Goal: Task Accomplishment & Management: Complete application form

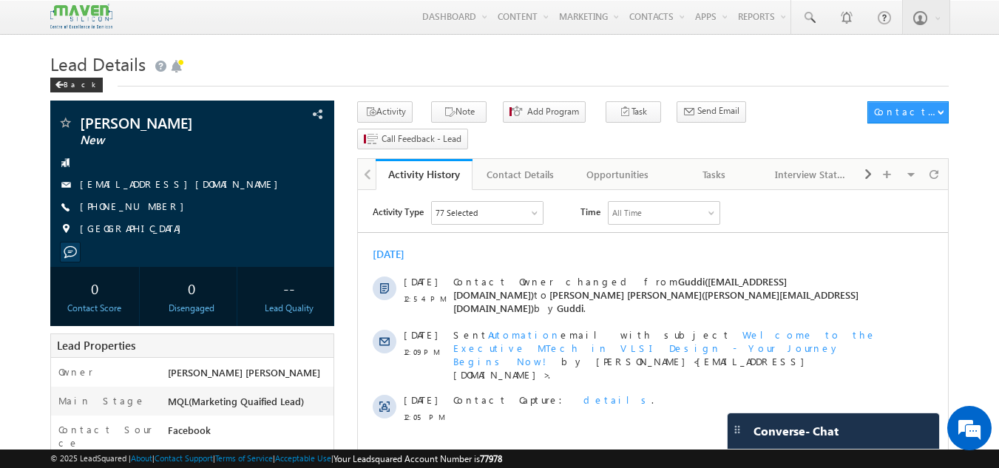
click at [728, 166] on div "Tasks" at bounding box center [714, 175] width 72 height 18
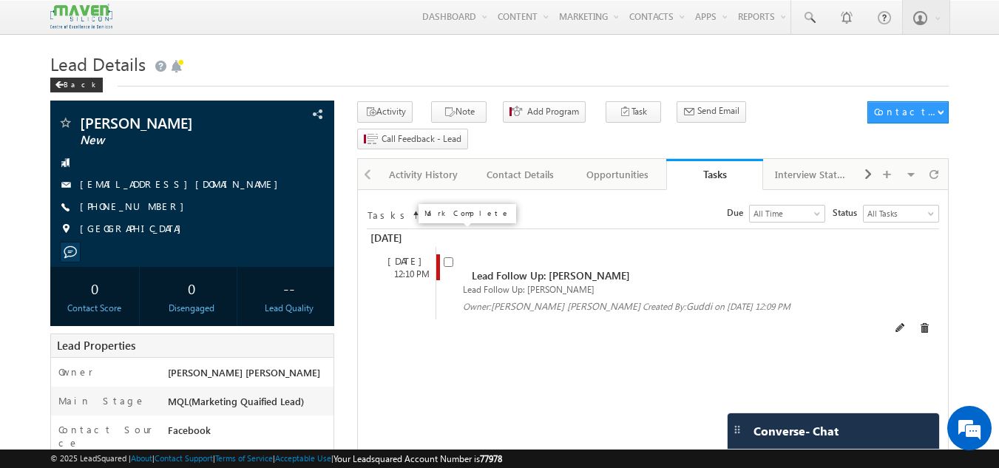
click at [451, 257] on input "checkbox" at bounding box center [449, 262] width 10 height 10
checkbox input "false"
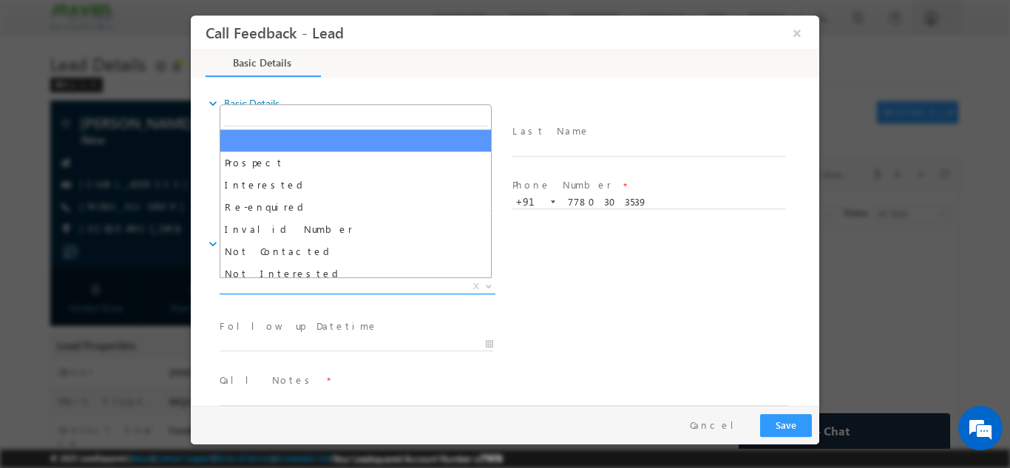
click at [305, 290] on span "X" at bounding box center [358, 286] width 276 height 15
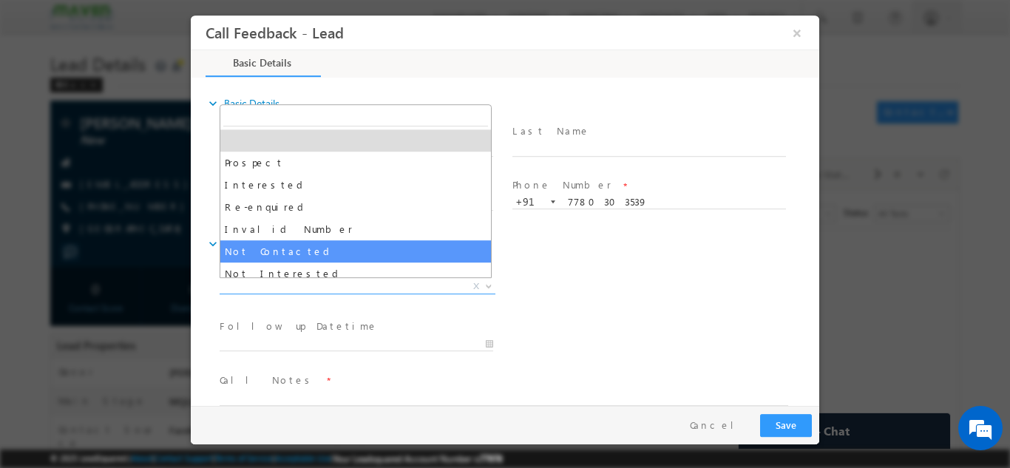
select select "Not Contacted"
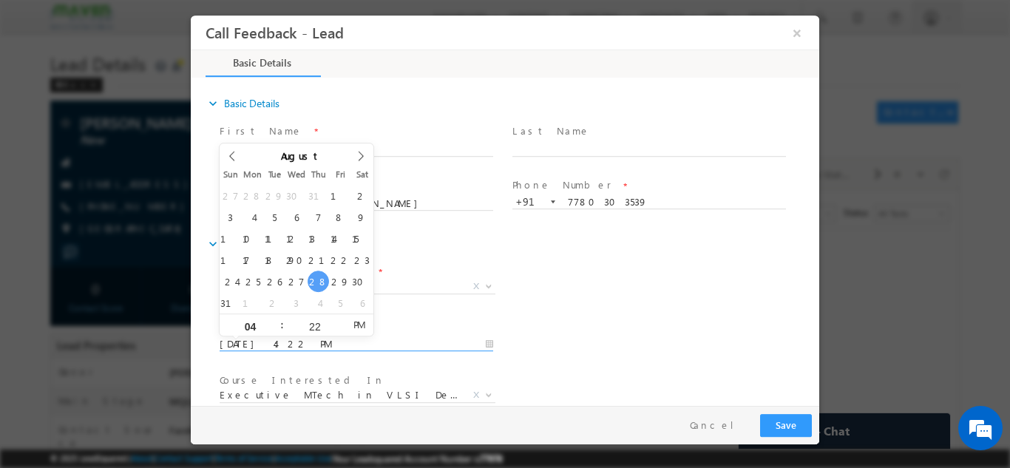
click at [275, 337] on input "28/08/2025 4:22 PM" at bounding box center [357, 344] width 274 height 15
type input "29/08/2025 4:22 PM"
click at [593, 275] on div "Lead Dispositions * Prospect Interested Re-enquired Invalid Number Not Contacte…" at bounding box center [518, 287] width 603 height 55
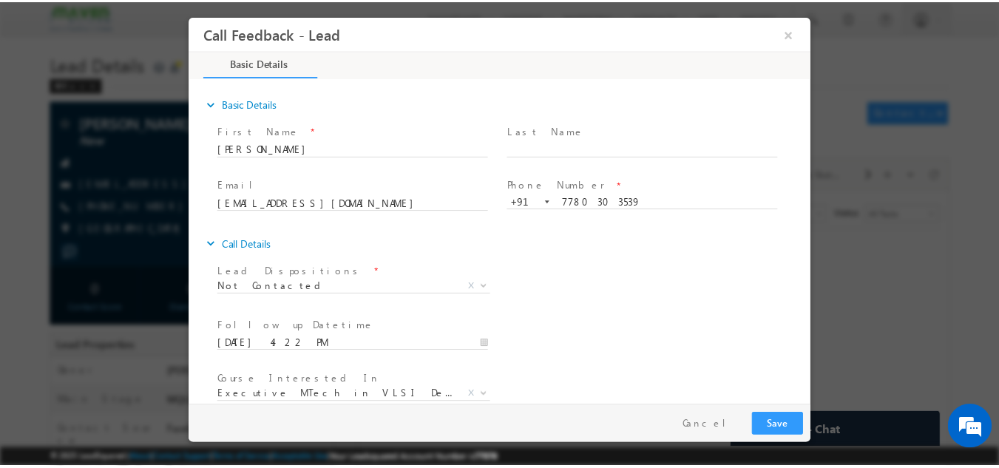
scroll to position [78, 0]
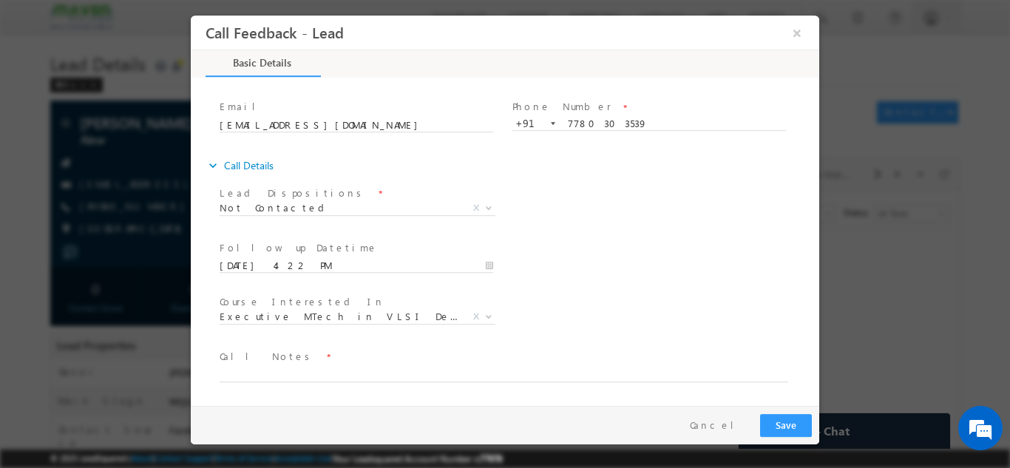
drag, startPoint x: 816, startPoint y: 305, endPoint x: 1010, endPoint y: 410, distance: 220.0
click at [535, 373] on textarea at bounding box center [504, 373] width 569 height 17
type textarea "dnp"
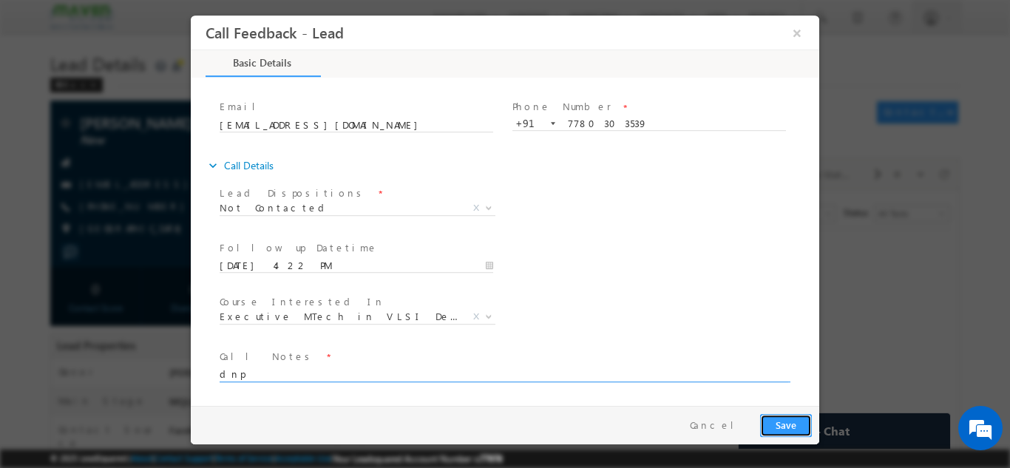
click at [783, 420] on button "Save" at bounding box center [786, 424] width 52 height 23
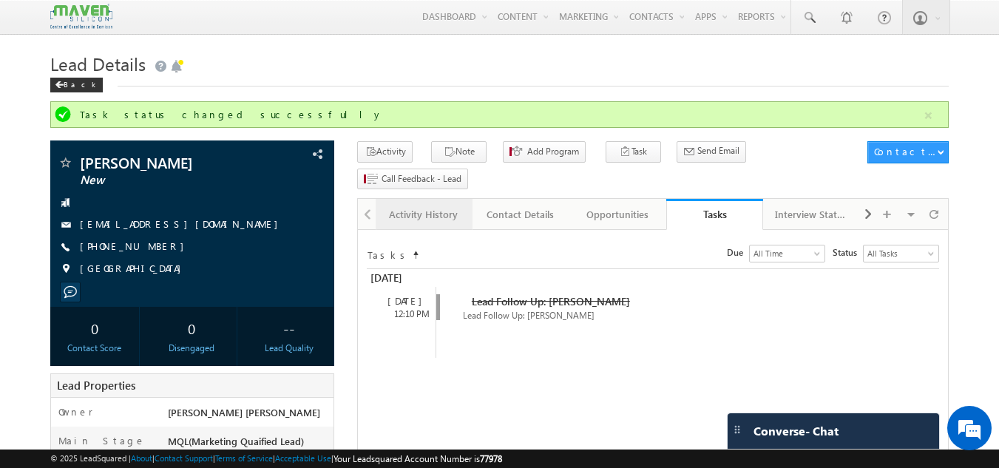
click at [457, 206] on div "Activity History" at bounding box center [424, 215] width 72 height 18
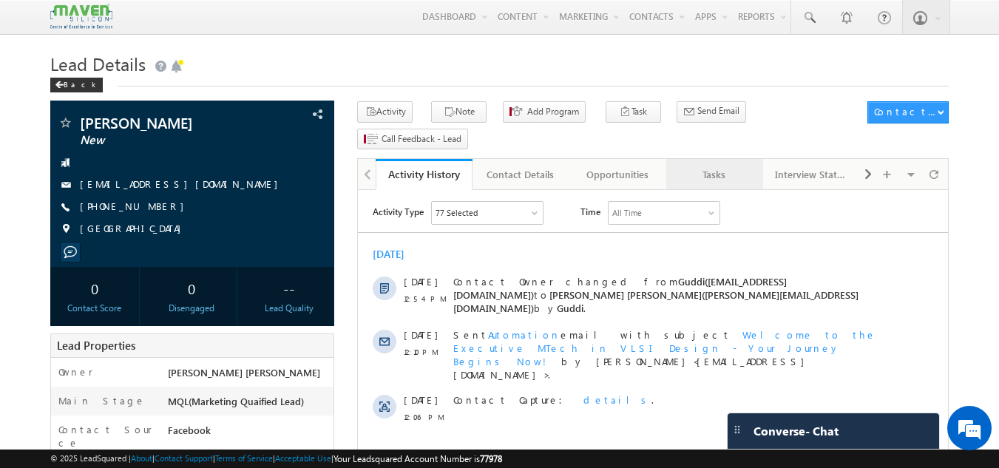
click at [709, 166] on div "Tasks" at bounding box center [714, 175] width 72 height 18
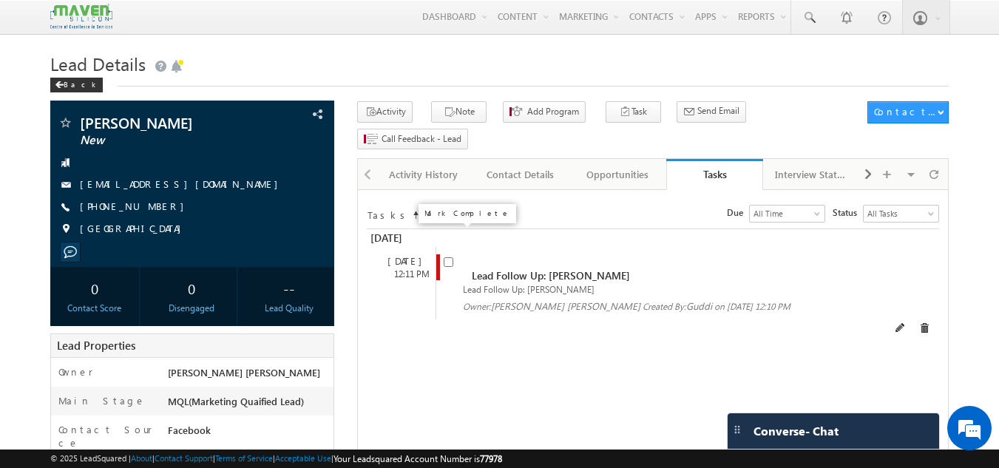
click at [447, 257] on input "checkbox" at bounding box center [449, 262] width 10 height 10
checkbox input "false"
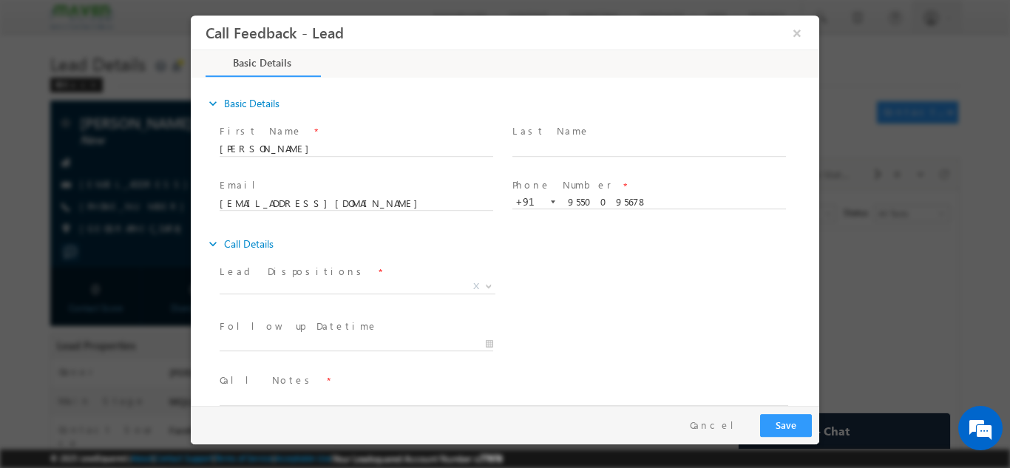
click at [294, 297] on span at bounding box center [356, 304] width 273 height 16
click at [294, 289] on span "X" at bounding box center [358, 286] width 276 height 15
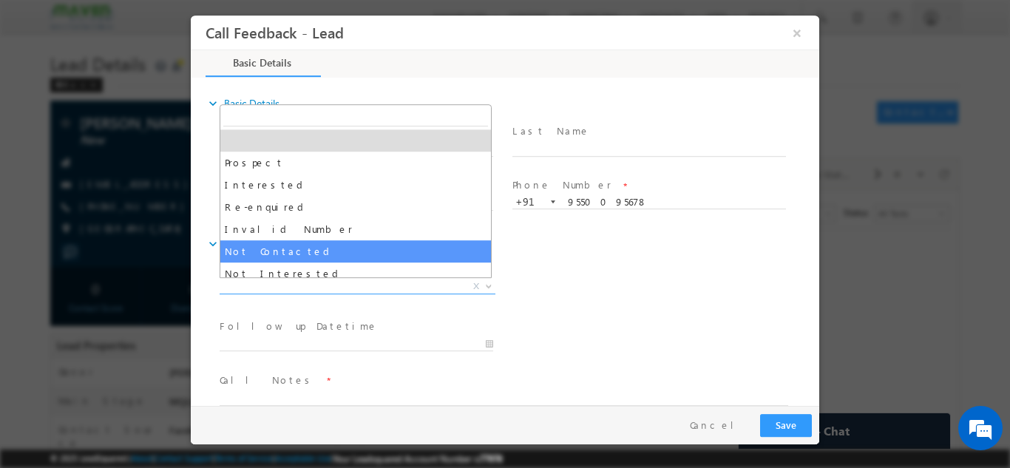
select select "Not Contacted"
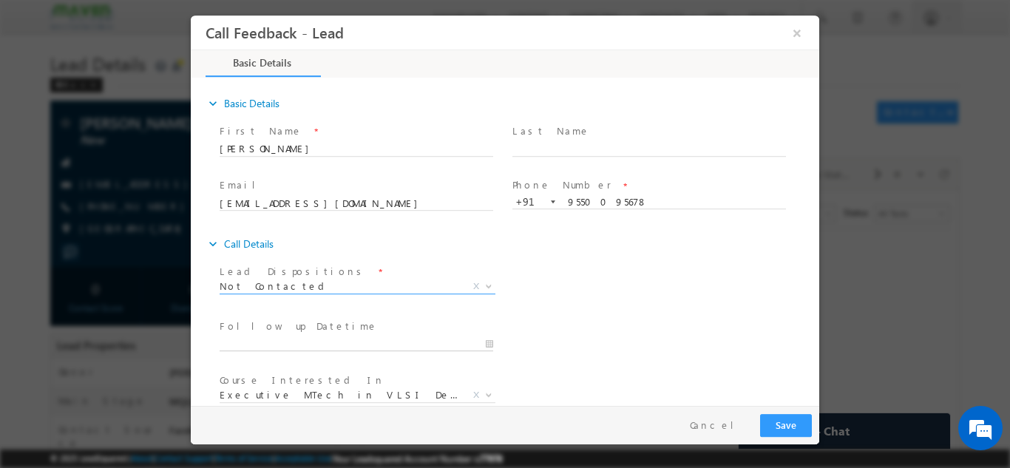
type input "28/08/2025 4:30 PM"
click at [289, 342] on input "28/08/2025 4:30 PM" at bounding box center [357, 344] width 274 height 15
click at [649, 242] on div "expand_more Call Details" at bounding box center [513, 243] width 614 height 27
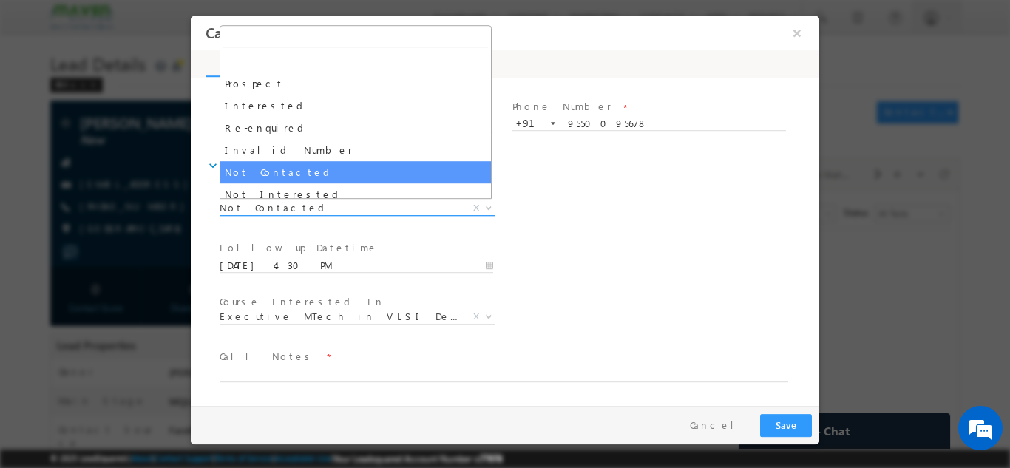
click at [362, 212] on span "Not Contacted" at bounding box center [340, 206] width 240 height 13
click at [358, 205] on span "Not Contacted" at bounding box center [340, 206] width 240 height 13
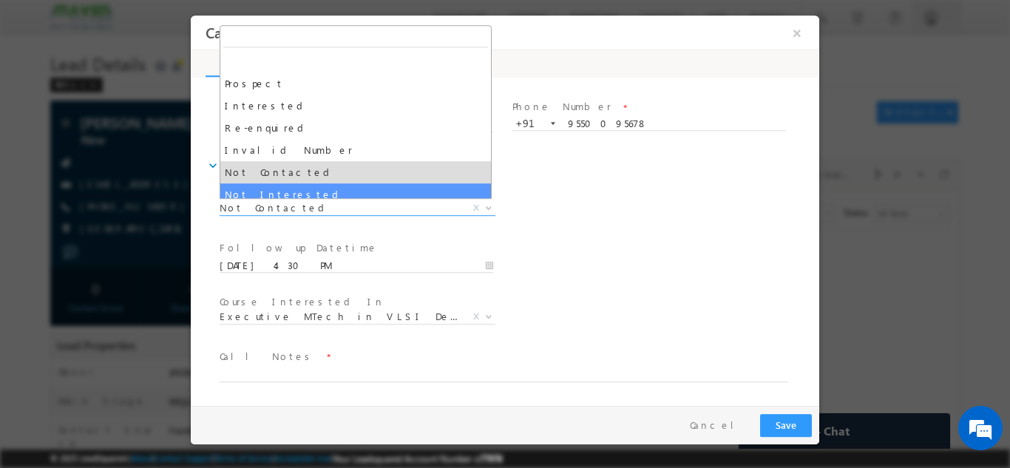
select select "Not Interested"
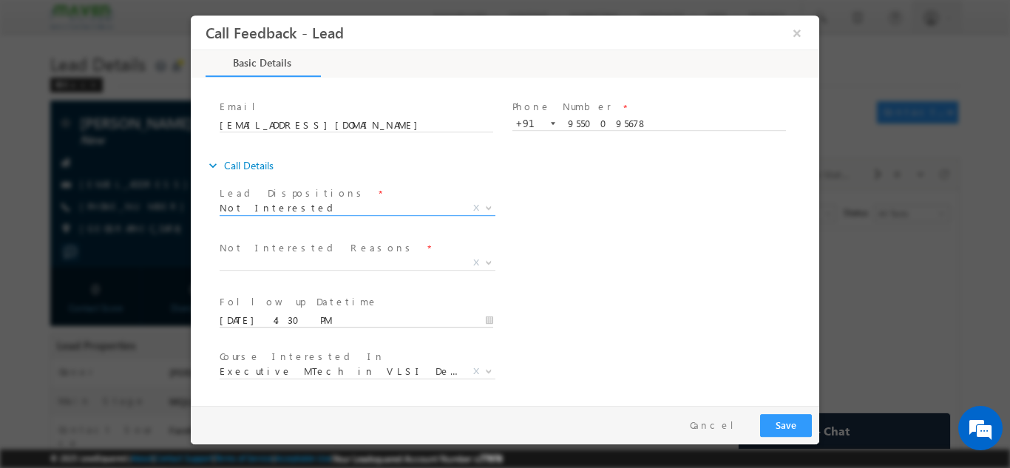
click at [487, 319] on input "28/08/2025 4:30 PM" at bounding box center [357, 320] width 274 height 15
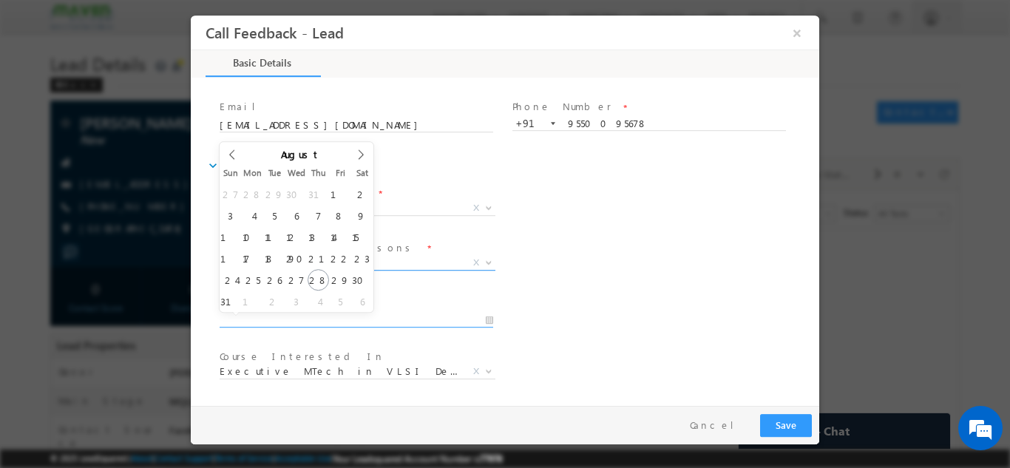
click at [460, 255] on span "X" at bounding box center [358, 262] width 276 height 15
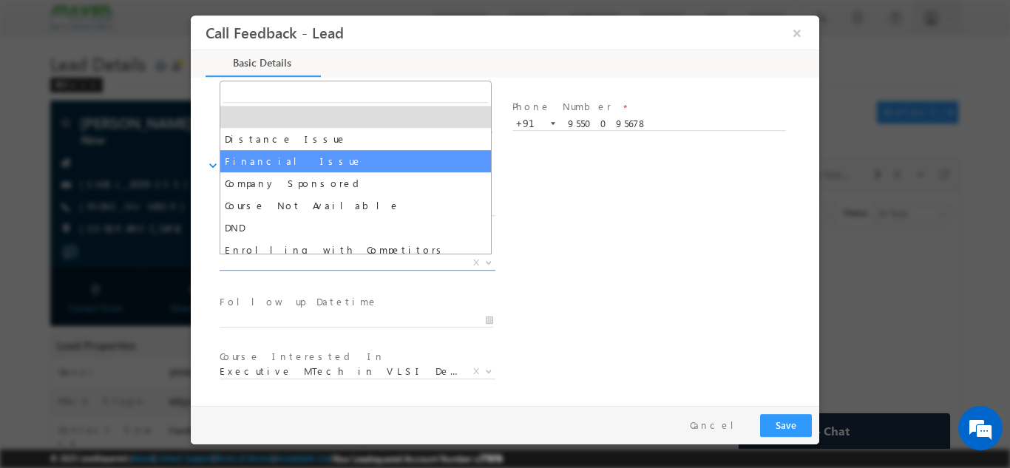
scroll to position [30, 0]
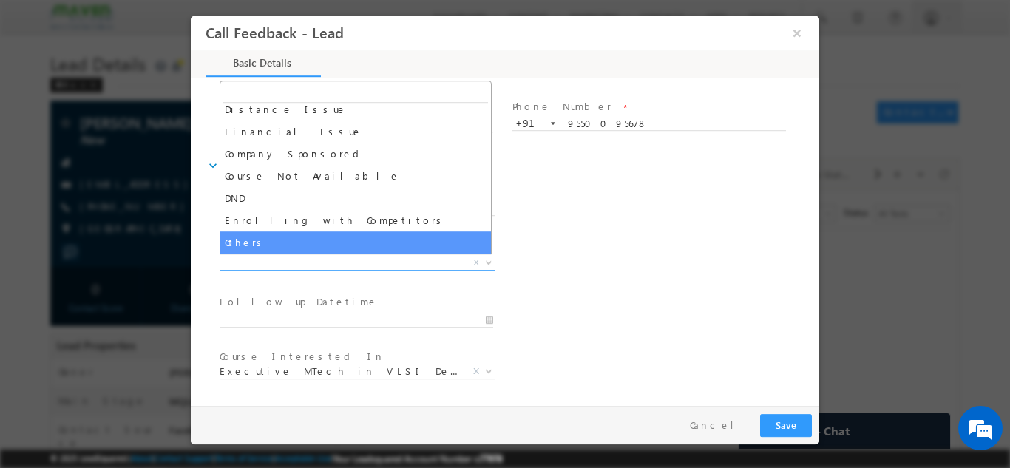
select select "Others"
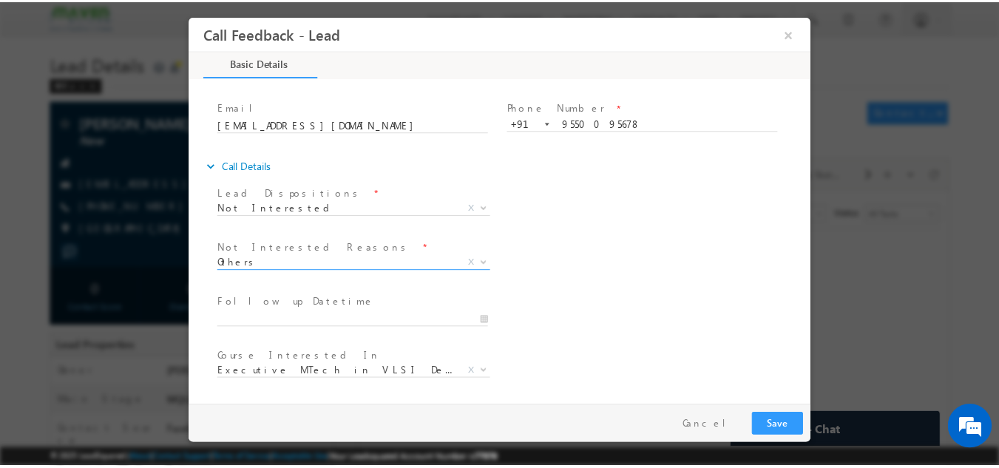
scroll to position [133, 0]
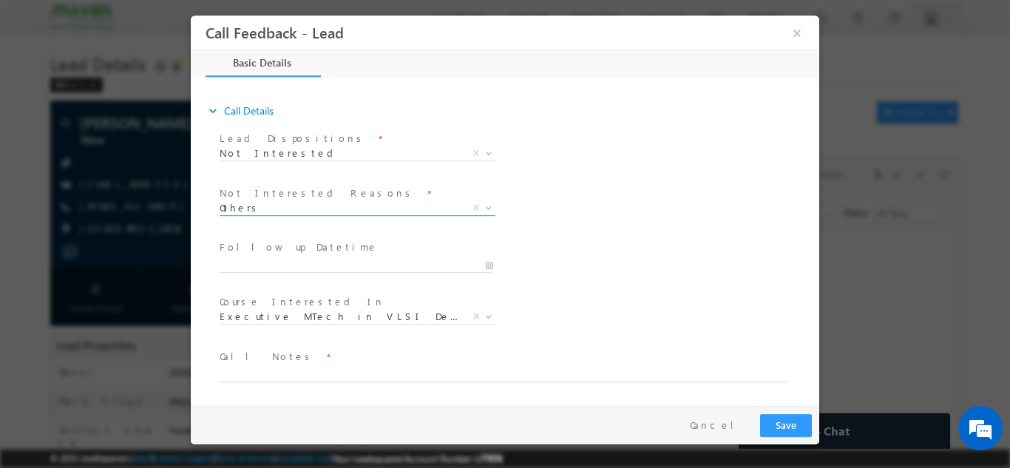
drag, startPoint x: 816, startPoint y: 263, endPoint x: 1018, endPoint y: 431, distance: 262.0
click at [606, 374] on textarea at bounding box center [504, 373] width 569 height 17
type textarea "not interested"
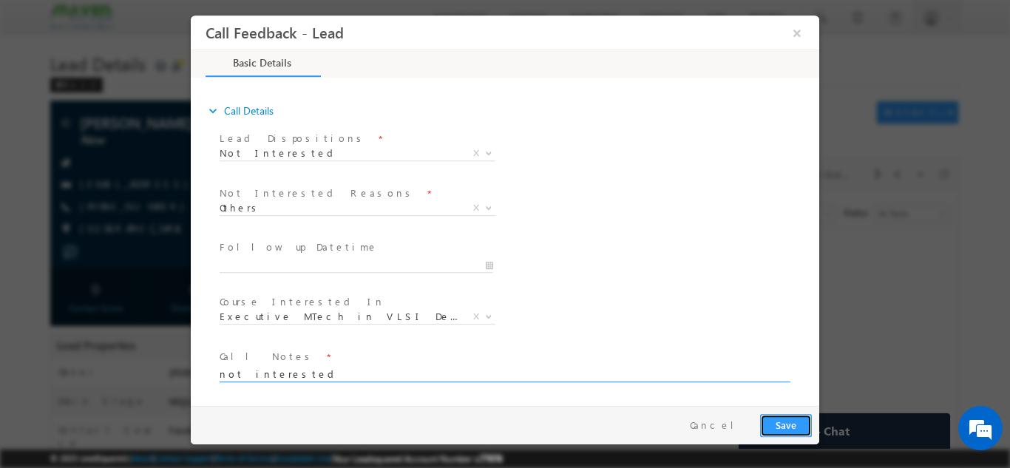
click at [793, 432] on button "Save" at bounding box center [786, 424] width 52 height 23
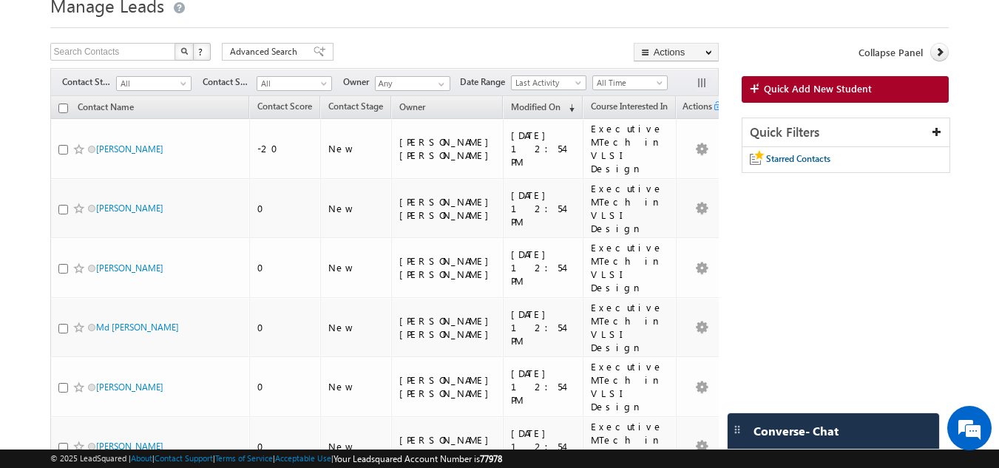
scroll to position [19, 0]
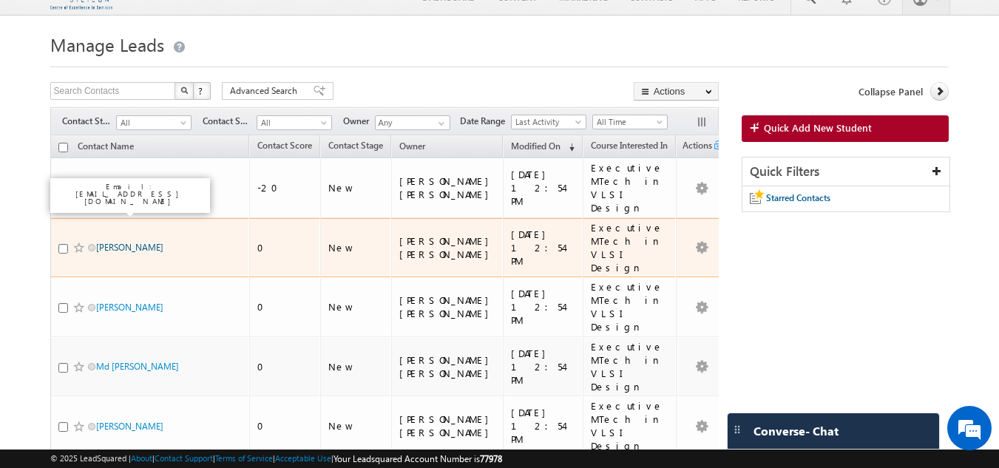
click at [115, 242] on link "[PERSON_NAME]" at bounding box center [129, 247] width 67 height 11
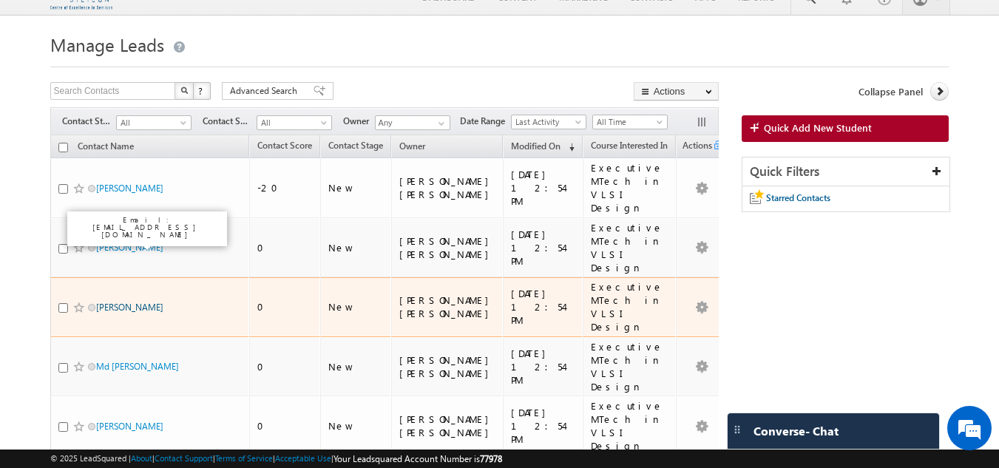
click at [114, 302] on link "Srushti Jarad" at bounding box center [129, 307] width 67 height 11
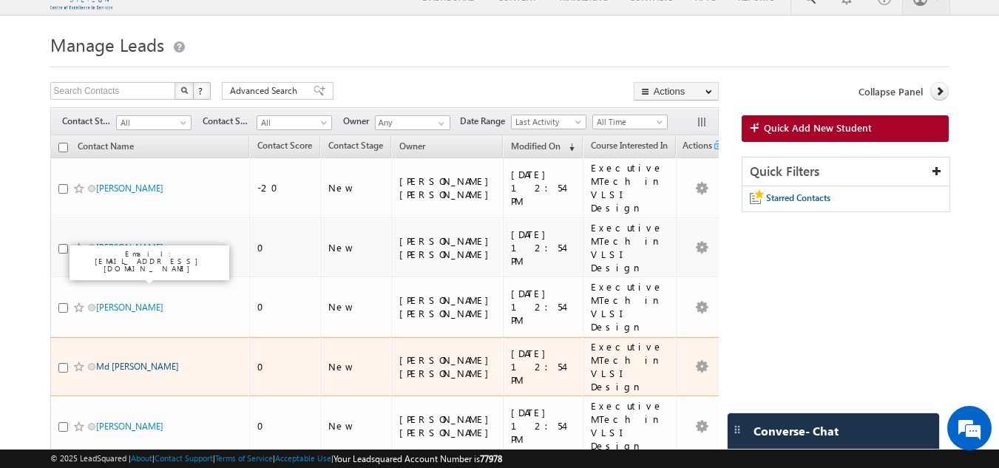
click at [125, 361] on link "Md Saddam Hussain" at bounding box center [137, 366] width 83 height 11
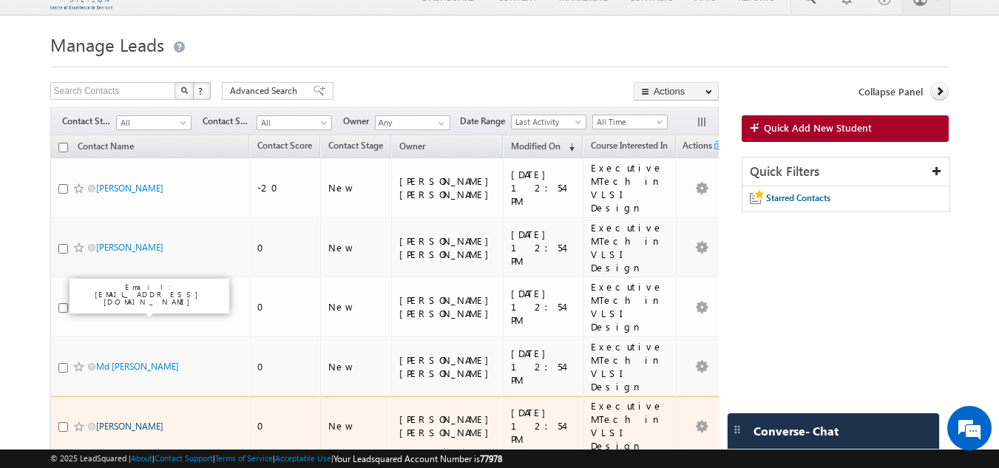
click at [136, 421] on link "Chakri Lakkireddy" at bounding box center [129, 426] width 67 height 11
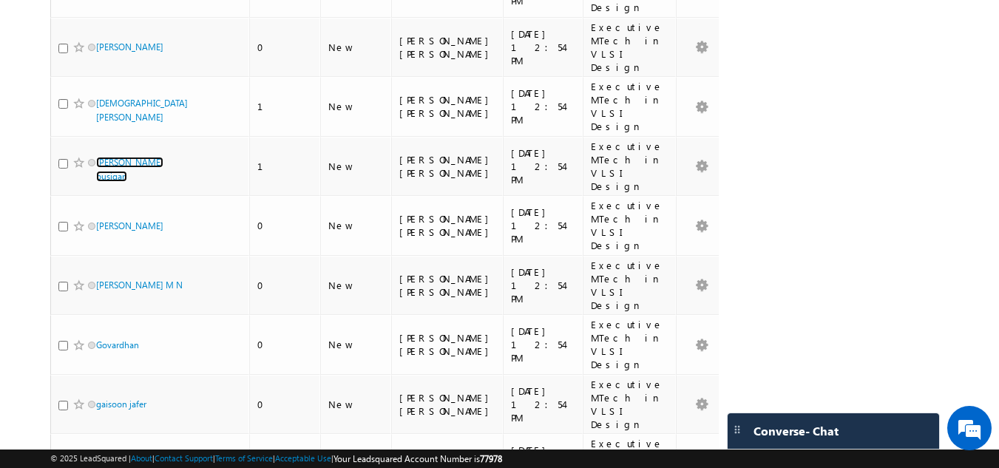
scroll to position [498, 0]
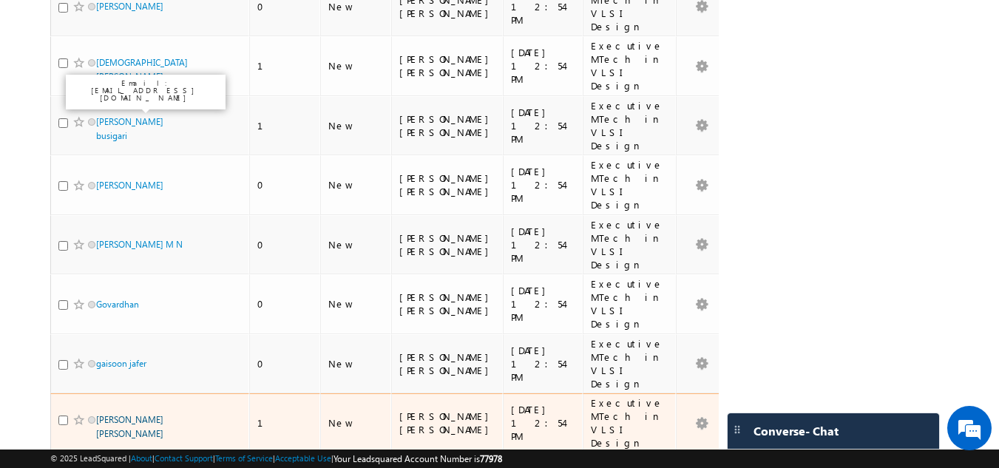
click at [146, 414] on link "Koneti Sai Praveen" at bounding box center [129, 426] width 67 height 25
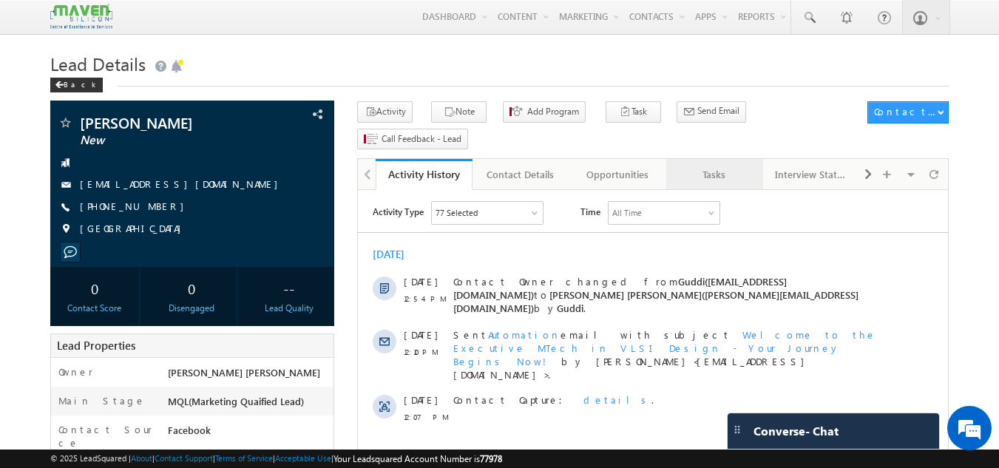
click at [692, 166] on div "Tasks" at bounding box center [714, 175] width 72 height 18
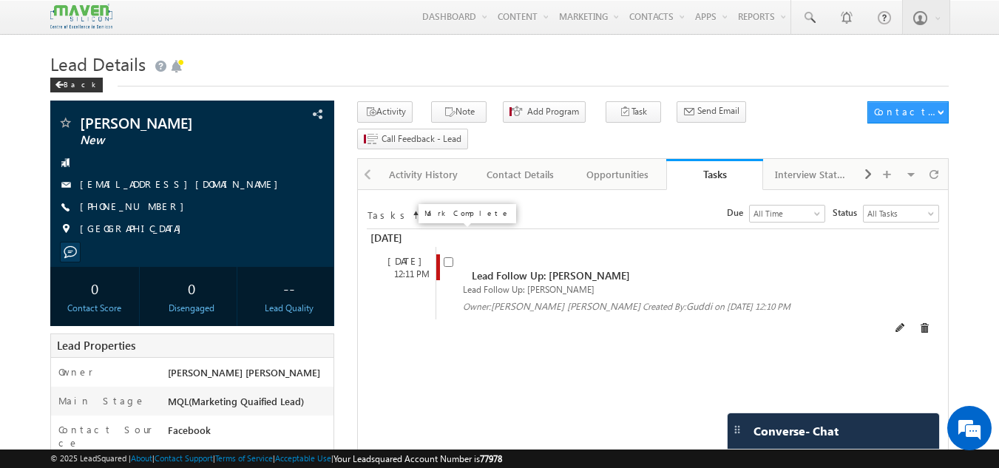
click at [447, 257] on input "checkbox" at bounding box center [449, 262] width 10 height 10
checkbox input "false"
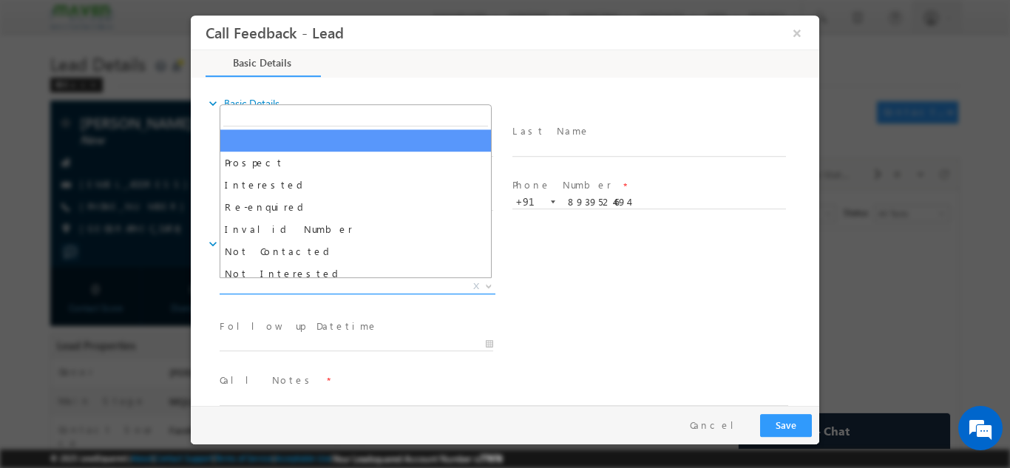
click at [407, 285] on span "X" at bounding box center [358, 286] width 276 height 15
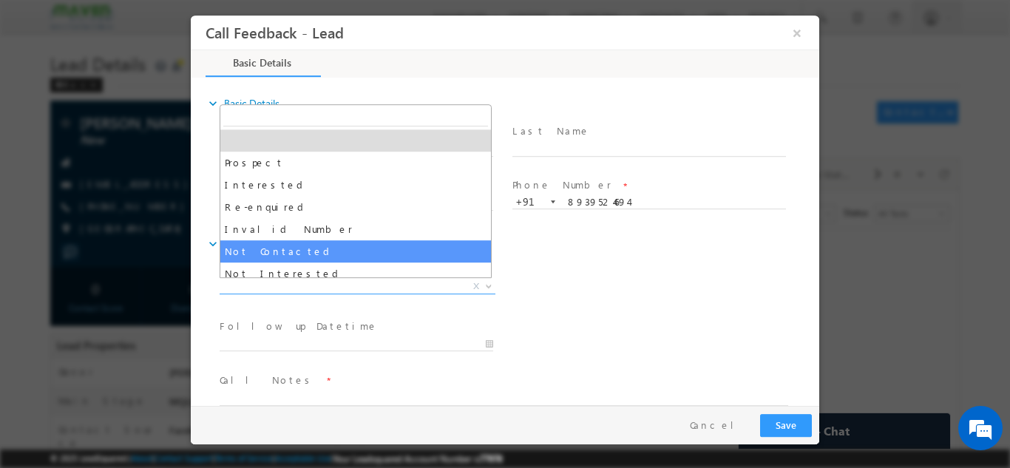
select select "Not Contacted"
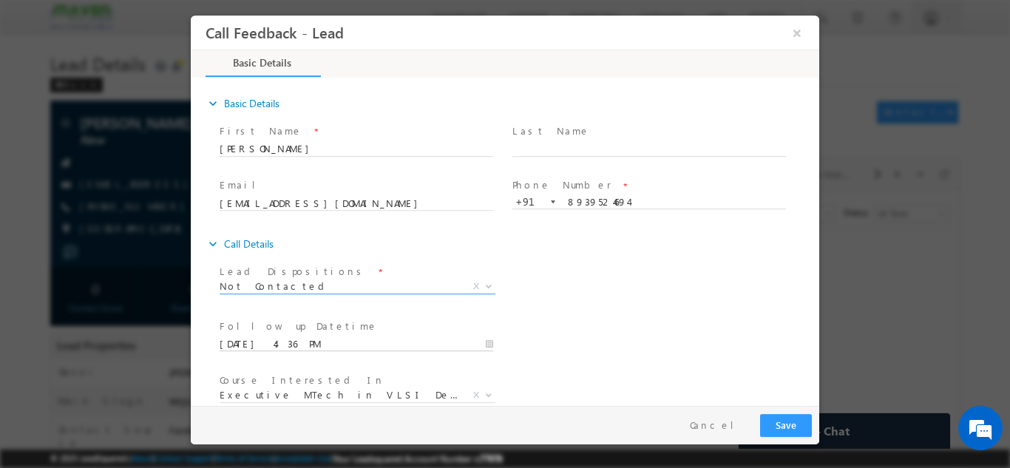
click at [345, 344] on input "[DATE] 4:36 PM" at bounding box center [357, 344] width 274 height 15
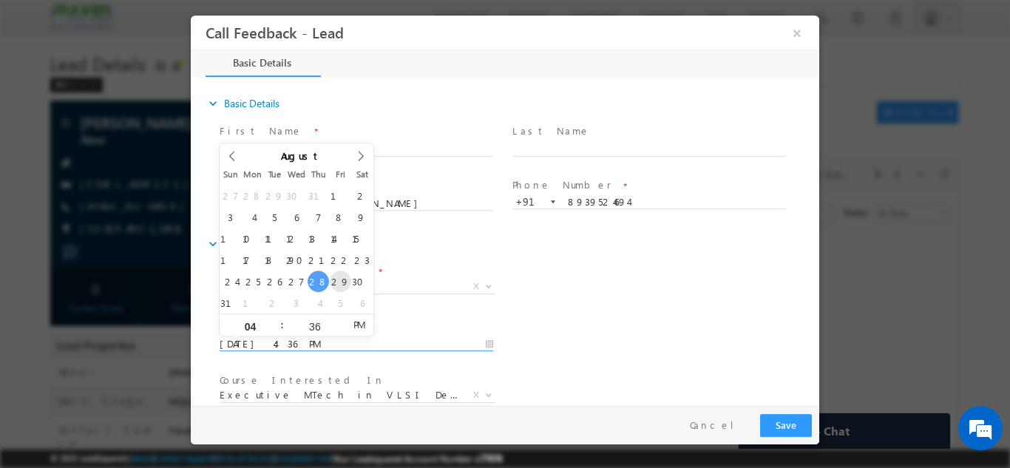
type input "[DATE] 4:36 PM"
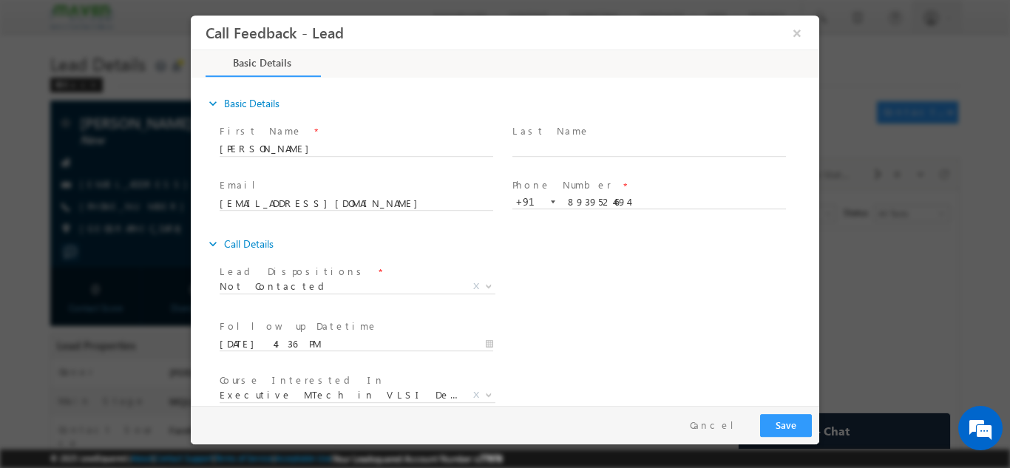
click at [571, 251] on div "expand_more Call Details" at bounding box center [513, 243] width 614 height 27
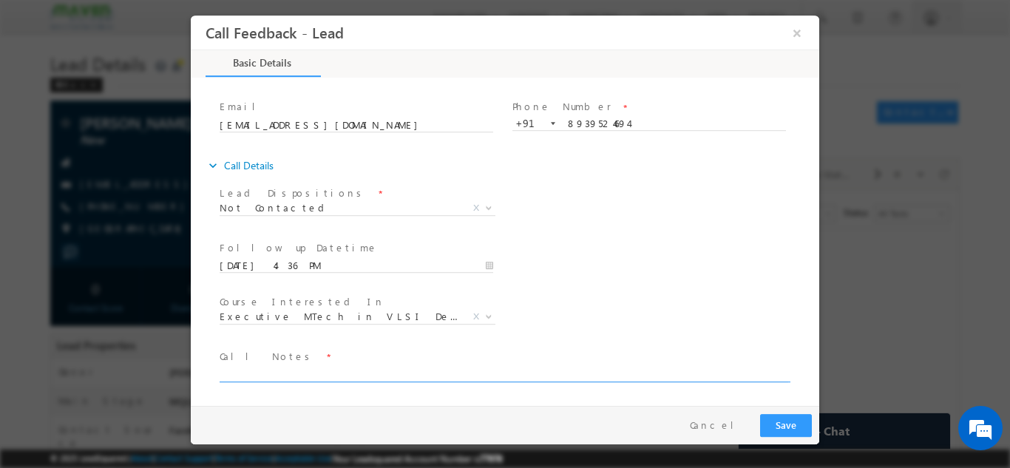
click at [332, 372] on textarea at bounding box center [504, 373] width 569 height 17
paste textarea "prithvid972@gmail.com"
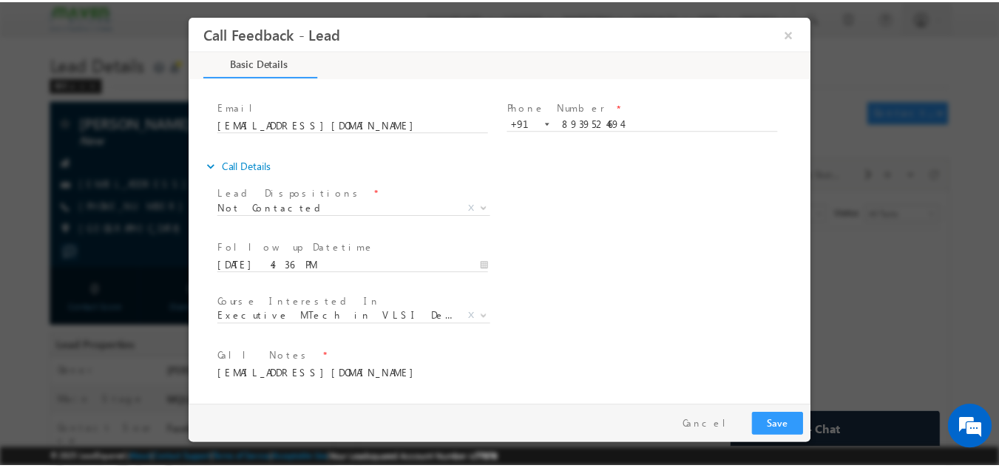
scroll to position [0, 0]
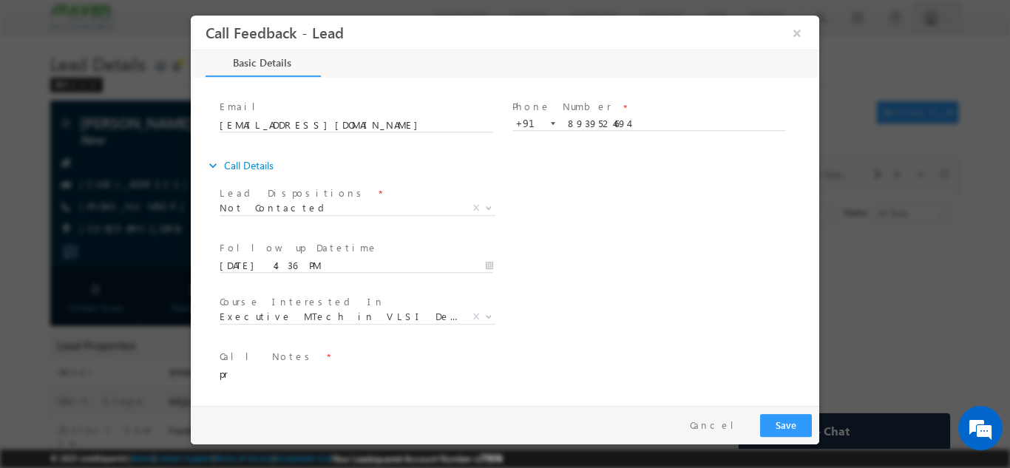
type textarea "p"
type textarea "dnp"
click at [785, 418] on button "Save" at bounding box center [786, 424] width 52 height 23
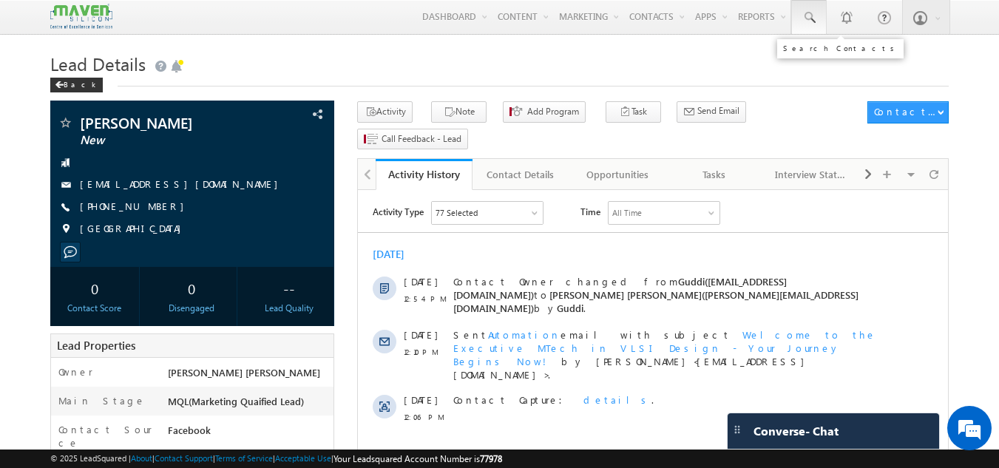
click at [817, 10] on link at bounding box center [808, 17] width 35 height 34
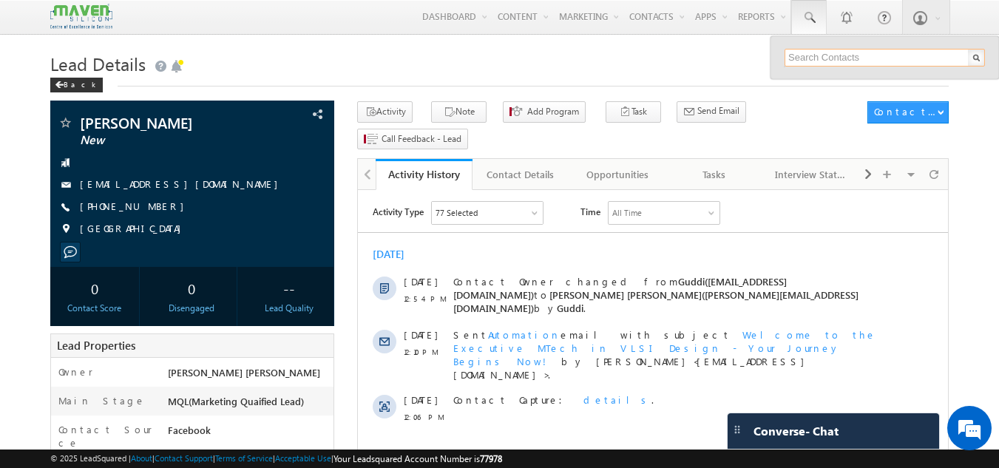
click at [814, 58] on input "text" at bounding box center [885, 58] width 200 height 18
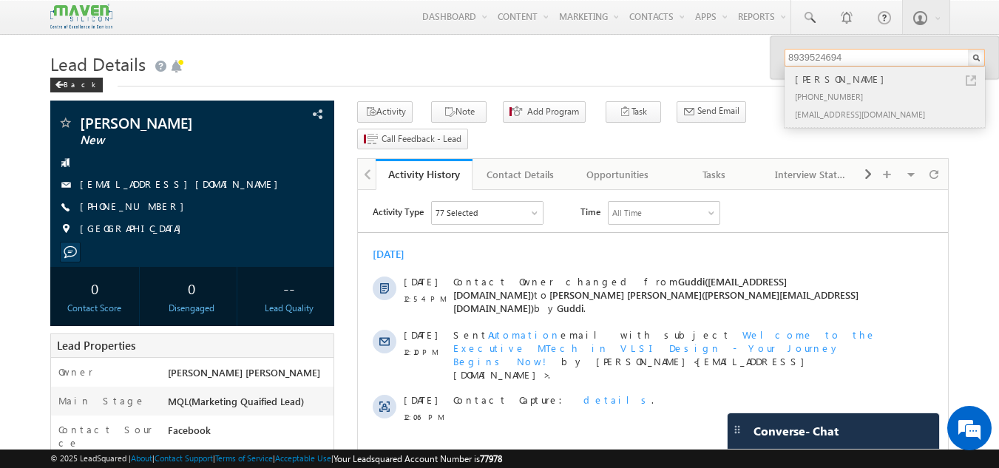
type input "8939524694"
click at [815, 89] on div "[PHONE_NUMBER]" at bounding box center [891, 96] width 198 height 18
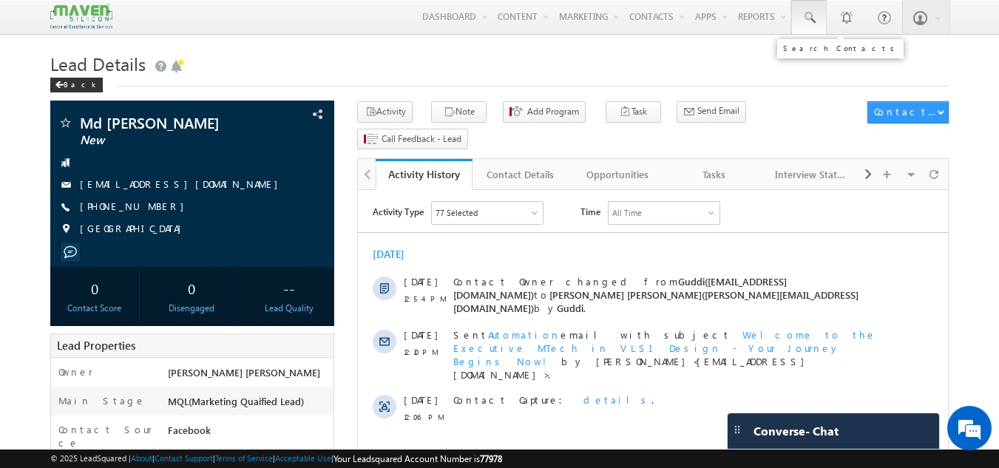
click at [809, 11] on span at bounding box center [809, 17] width 15 height 15
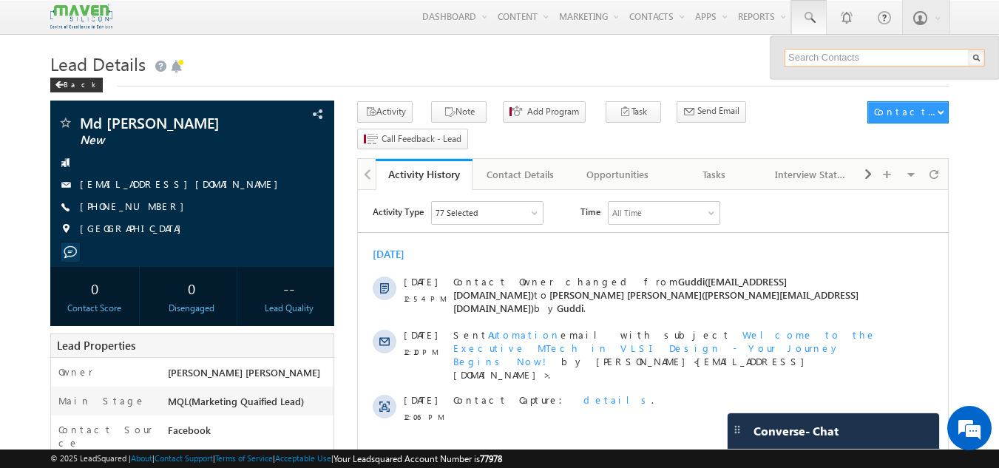
click at [798, 54] on input "text" at bounding box center [885, 58] width 200 height 18
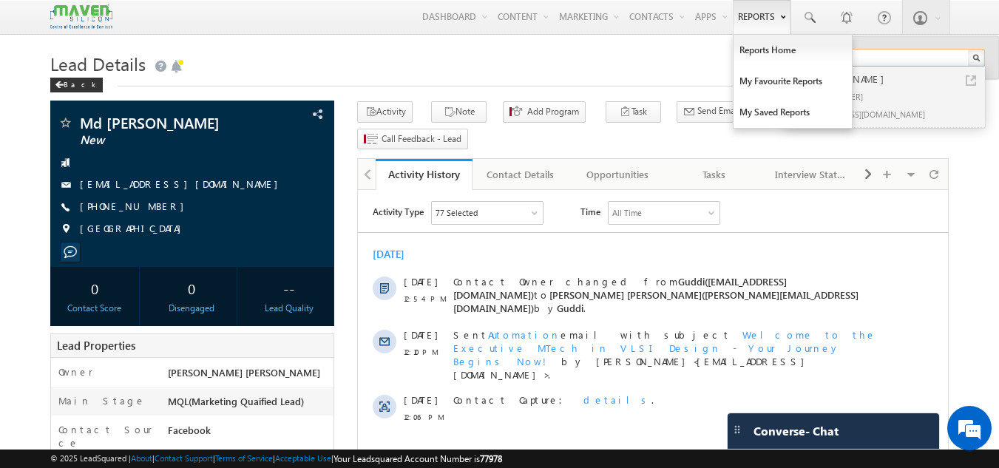
type input "8939524694"
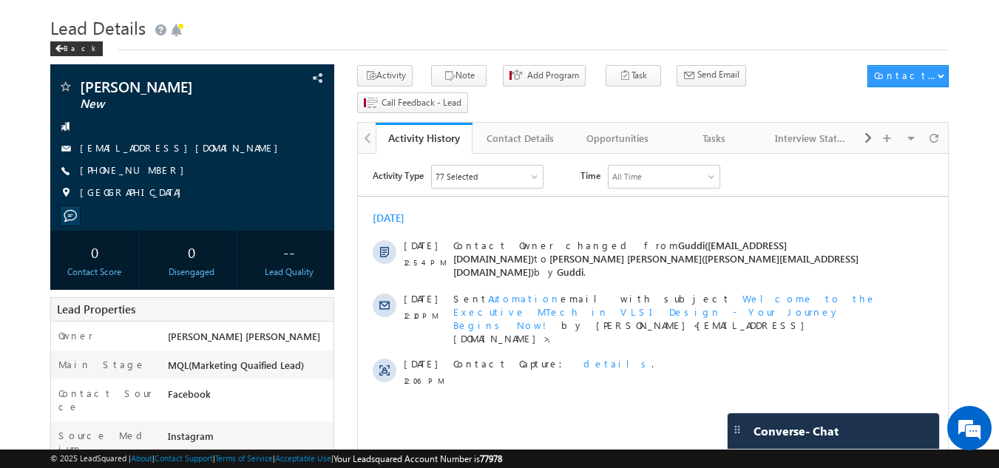
scroll to position [35, 0]
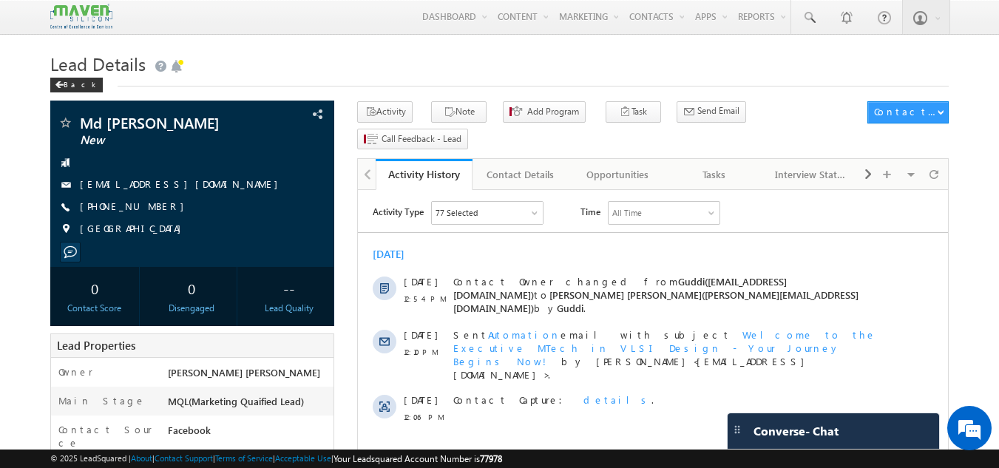
click at [372, 67] on h1 "Lead Details" at bounding box center [499, 62] width 899 height 29
click at [708, 166] on div "Tasks" at bounding box center [714, 175] width 72 height 18
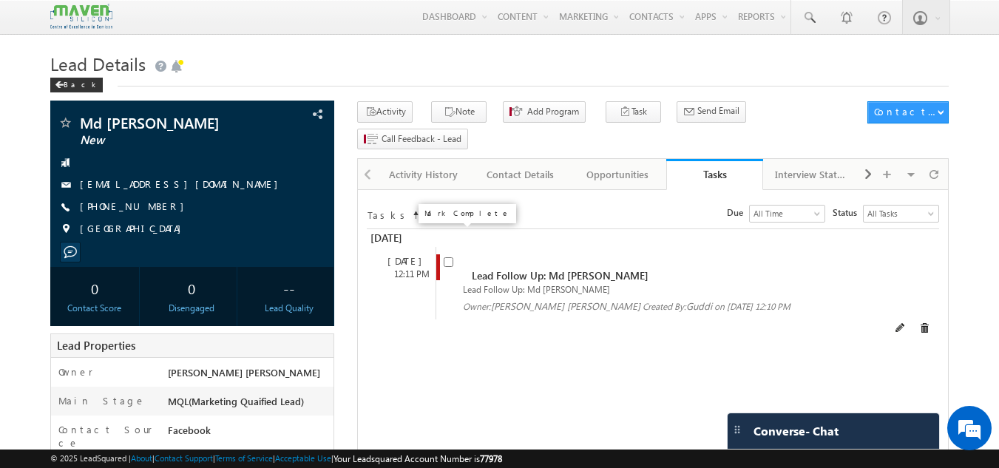
click at [448, 257] on input "checkbox" at bounding box center [449, 262] width 10 height 10
checkbox input "false"
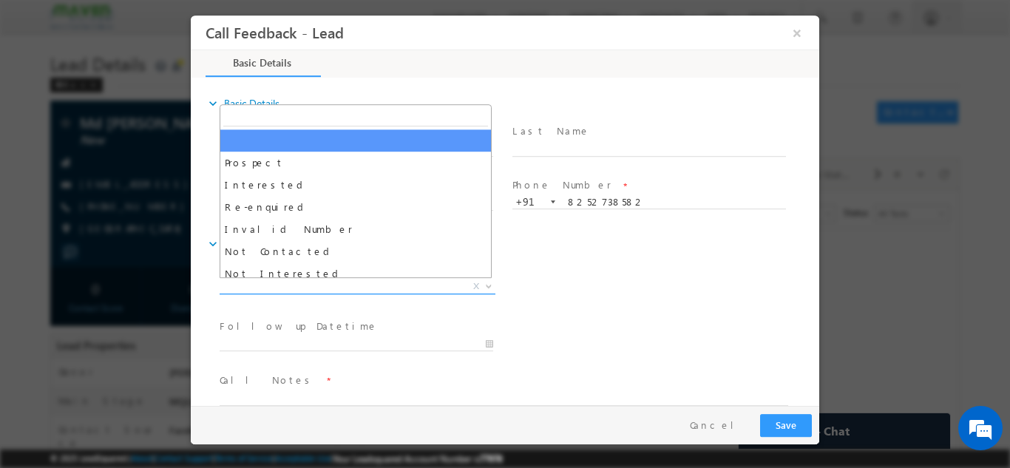
click at [379, 285] on span "X" at bounding box center [358, 286] width 276 height 15
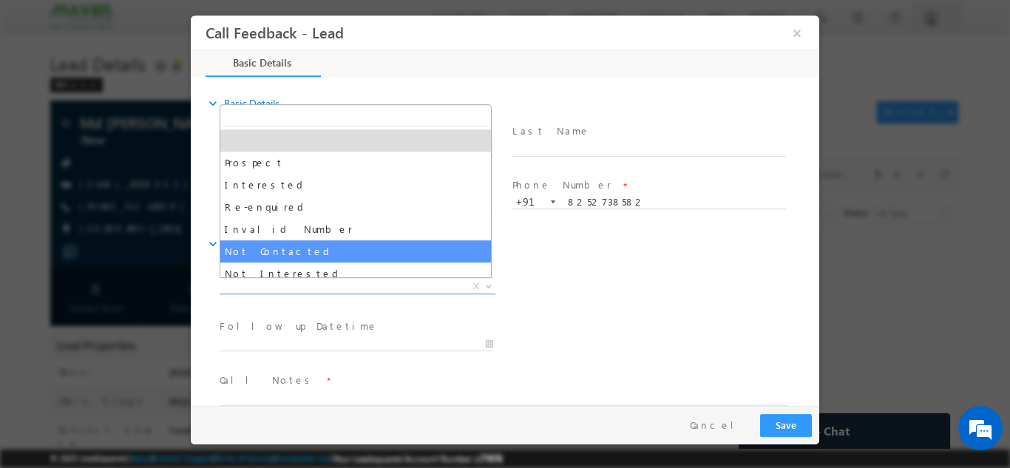
select select "Not Contacted"
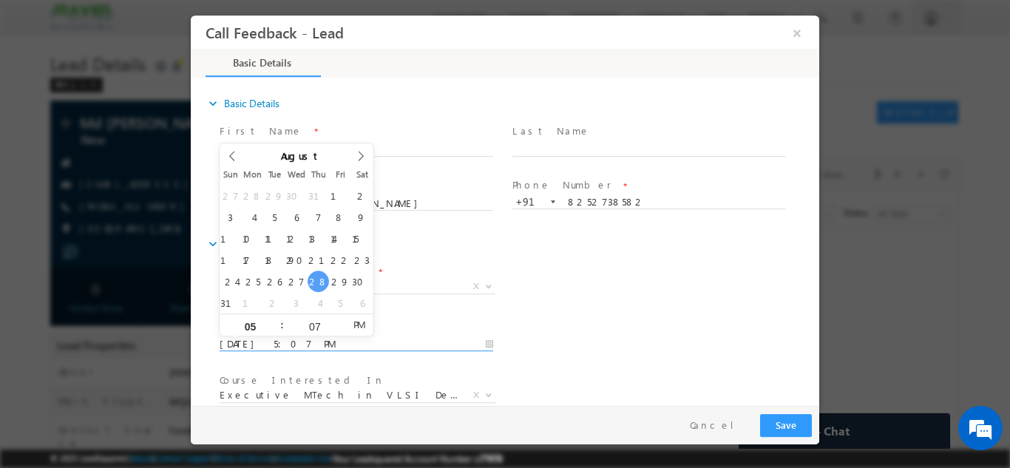
click at [337, 341] on input "28/08/2025 5:07 PM" at bounding box center [357, 344] width 274 height 15
type input "29/08/2025 5:07 PM"
click at [635, 312] on div "Lead Dispositions * Prospect Interested Re-enquired Invalid Number Not Contacte…" at bounding box center [518, 287] width 603 height 55
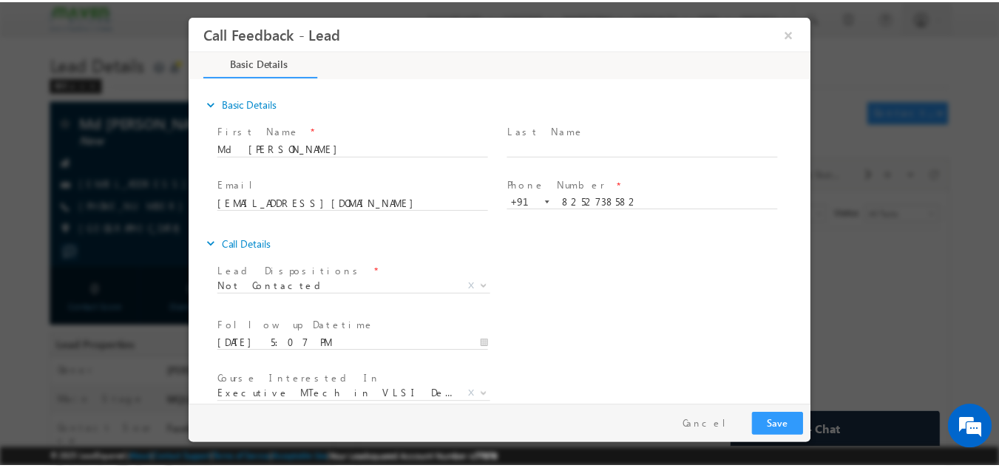
scroll to position [78, 0]
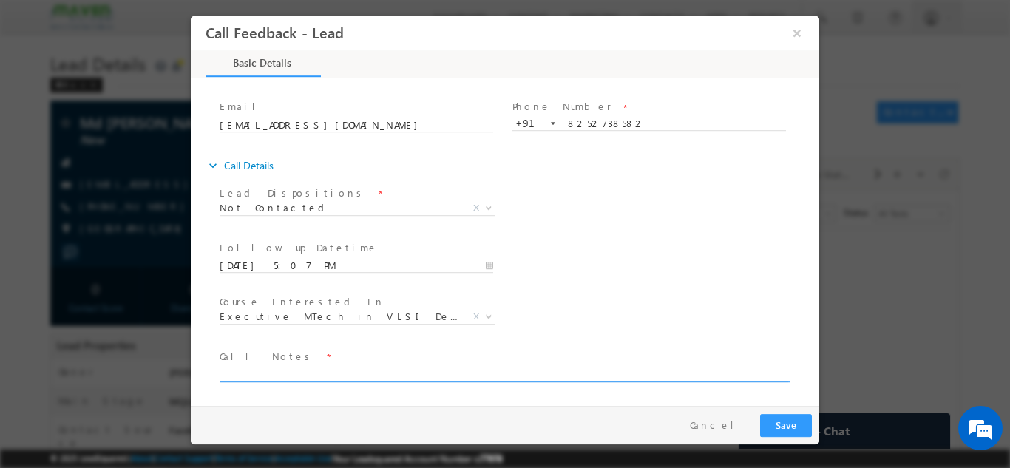
click at [582, 371] on textarea at bounding box center [504, 373] width 569 height 17
type textarea "dnp"
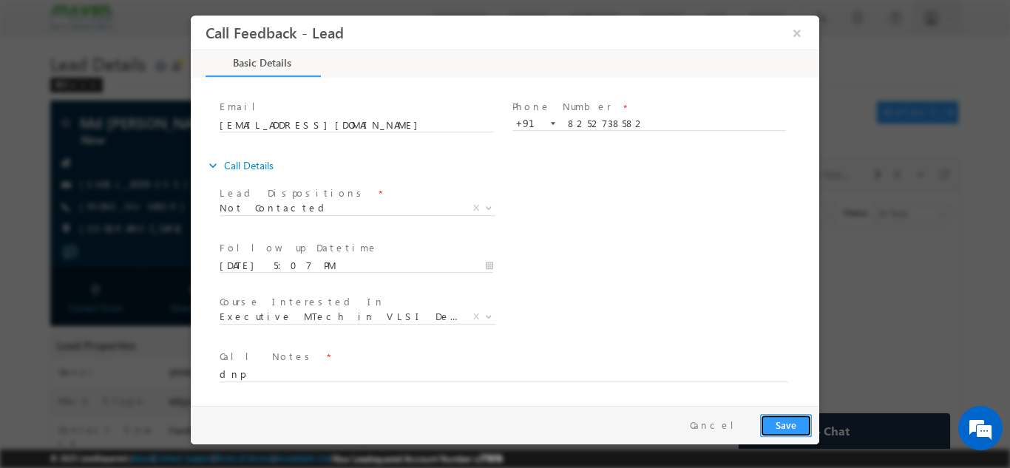
click at [780, 417] on button "Save" at bounding box center [786, 424] width 52 height 23
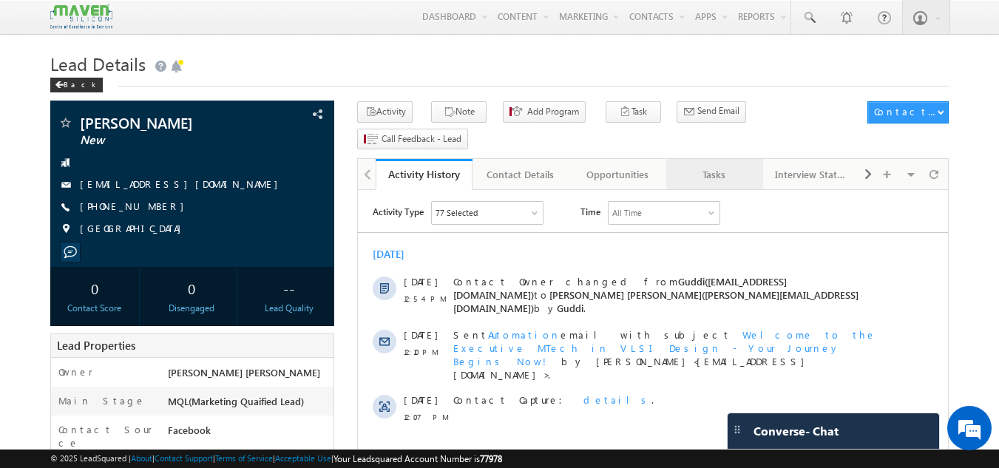
click at [703, 166] on div "Tasks" at bounding box center [714, 175] width 72 height 18
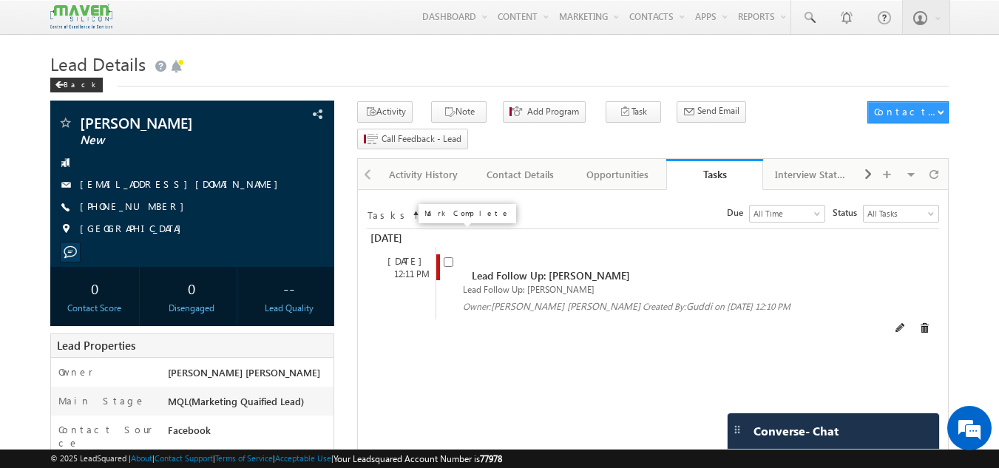
click at [450, 257] on input "checkbox" at bounding box center [449, 262] width 10 height 10
checkbox input "false"
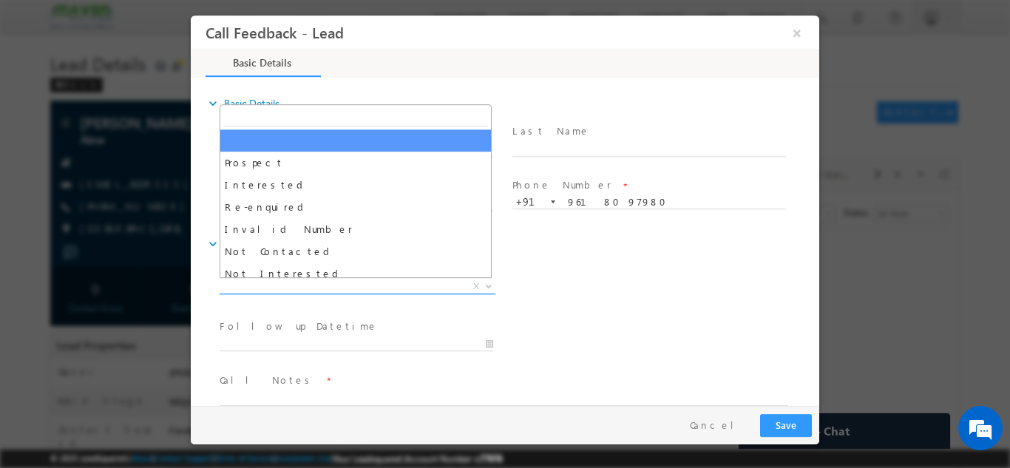
click at [399, 285] on span "X" at bounding box center [358, 286] width 276 height 15
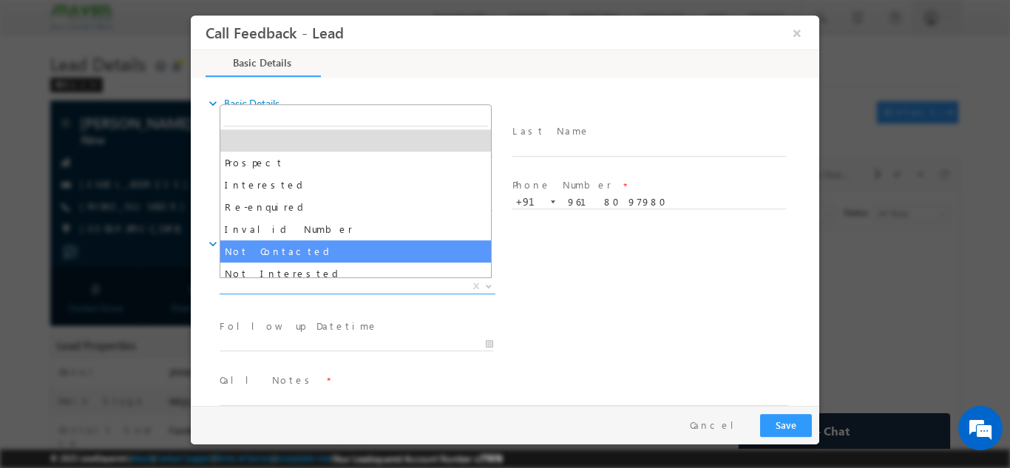
select select "Not Contacted"
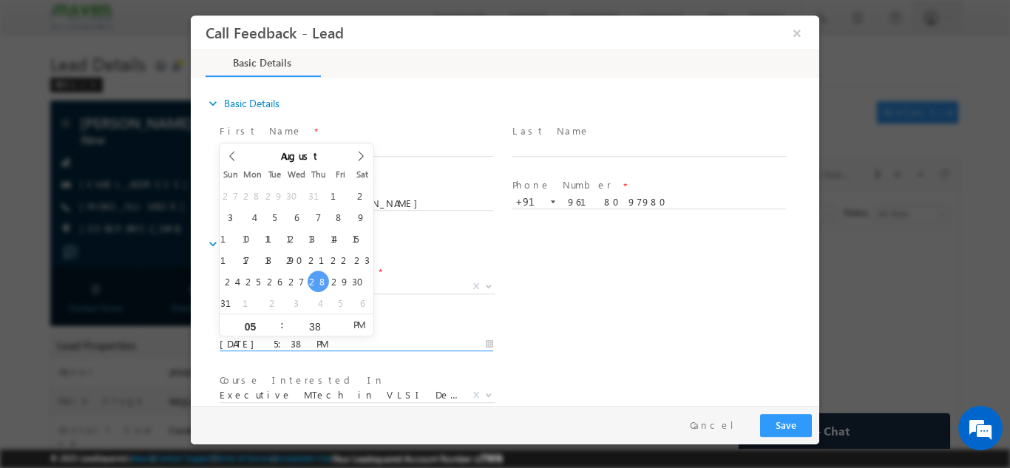
click at [336, 337] on input "28/08/2025 5:38 PM" at bounding box center [357, 344] width 274 height 15
type input "29/08/2025 5:38 PM"
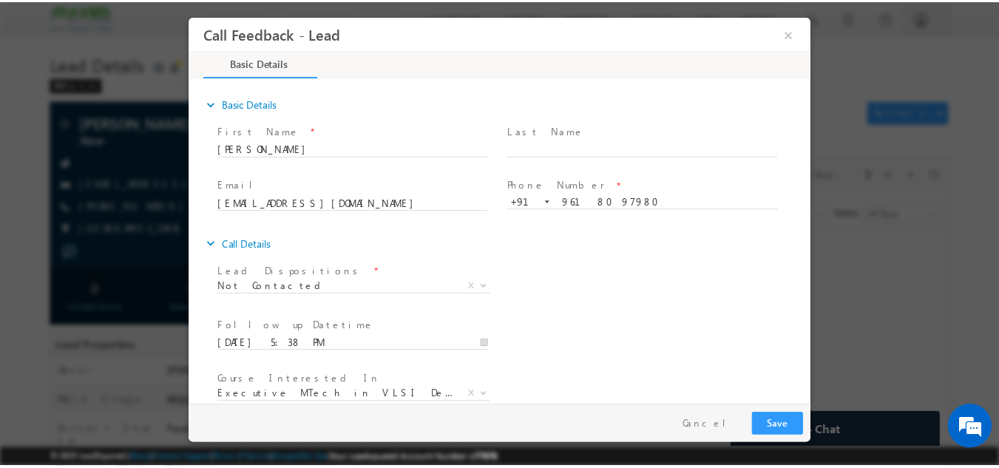
scroll to position [78, 0]
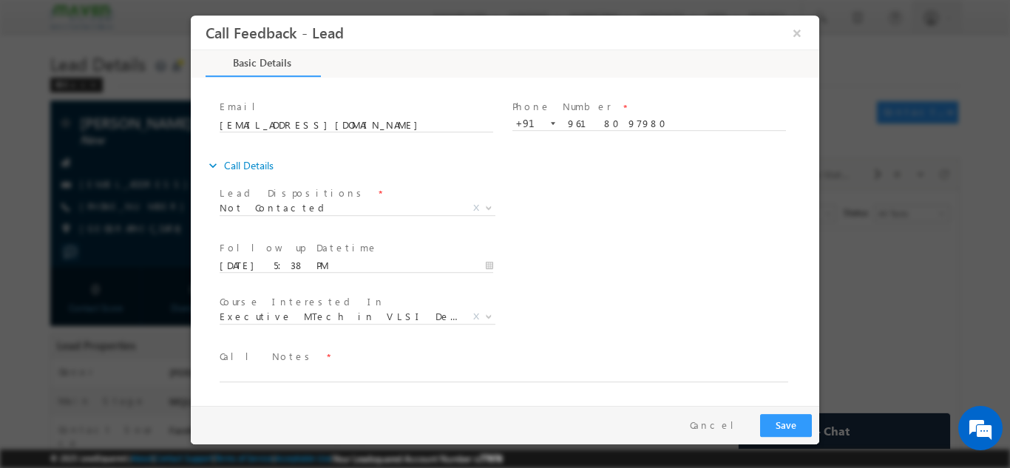
drag, startPoint x: 814, startPoint y: 240, endPoint x: 1049, endPoint y: 407, distance: 288.7
click at [499, 373] on textarea at bounding box center [504, 373] width 569 height 17
type textarea "dnp"
click at [784, 416] on button "Save" at bounding box center [786, 424] width 52 height 23
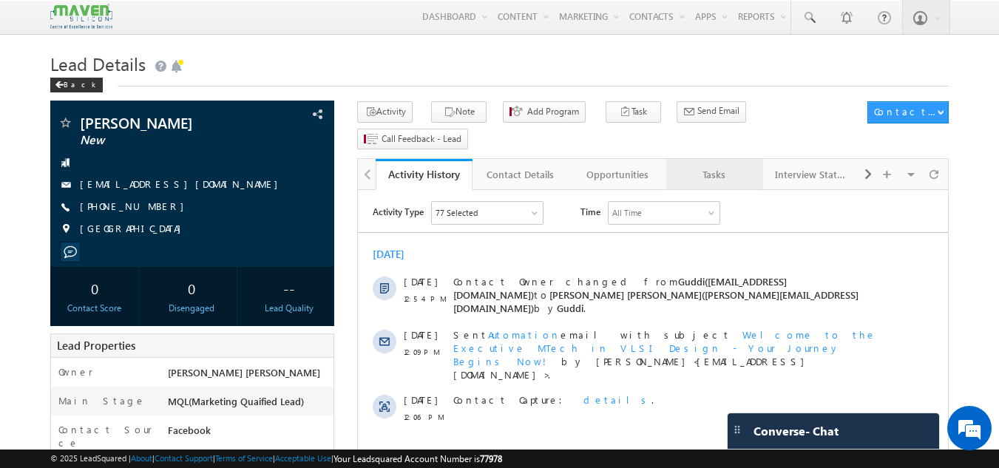
click at [712, 166] on div "Tasks" at bounding box center [714, 175] width 72 height 18
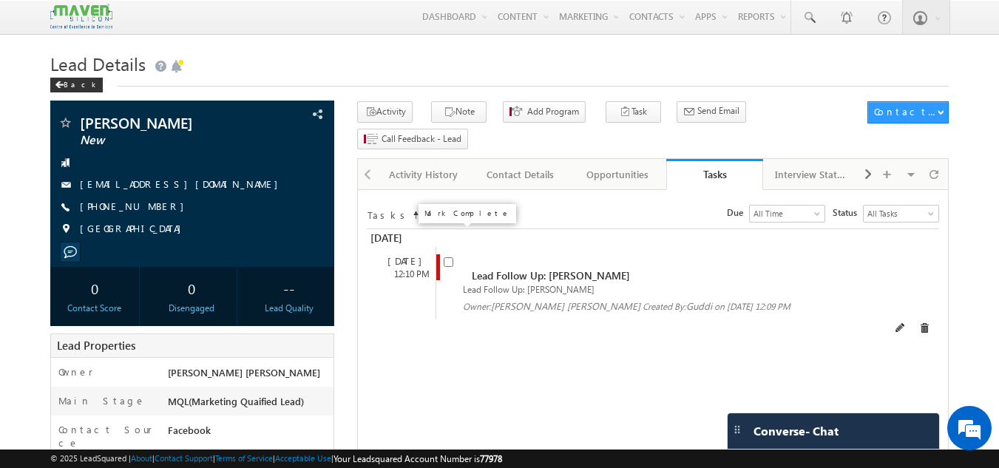
click at [450, 257] on input "checkbox" at bounding box center [449, 262] width 10 height 10
checkbox input "false"
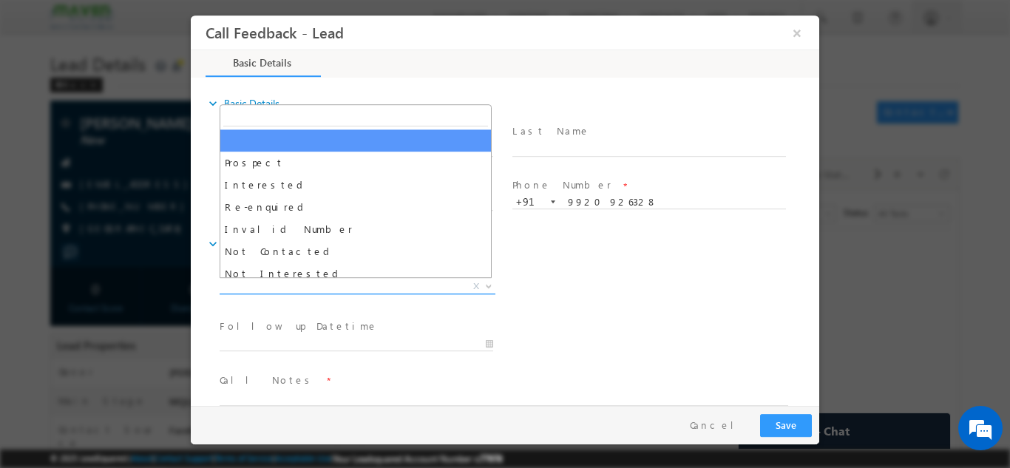
click at [308, 283] on span "X" at bounding box center [358, 286] width 276 height 15
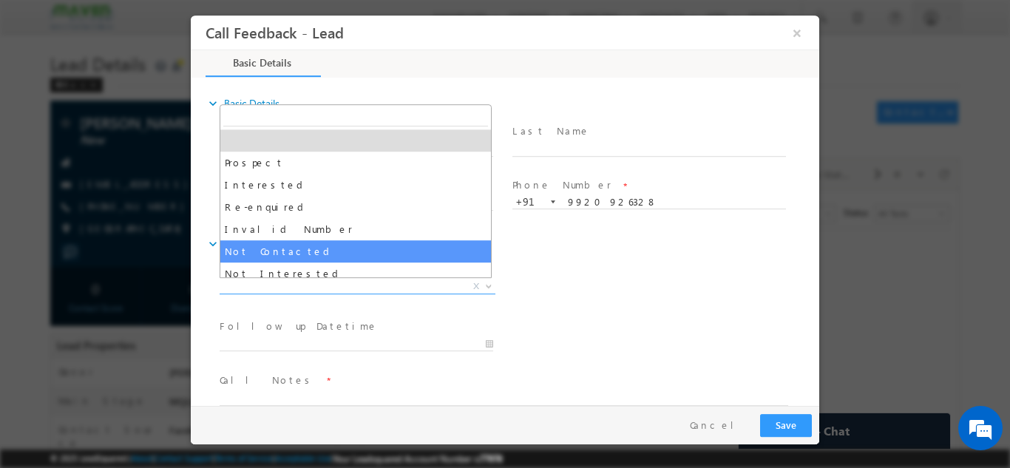
select select "Not Contacted"
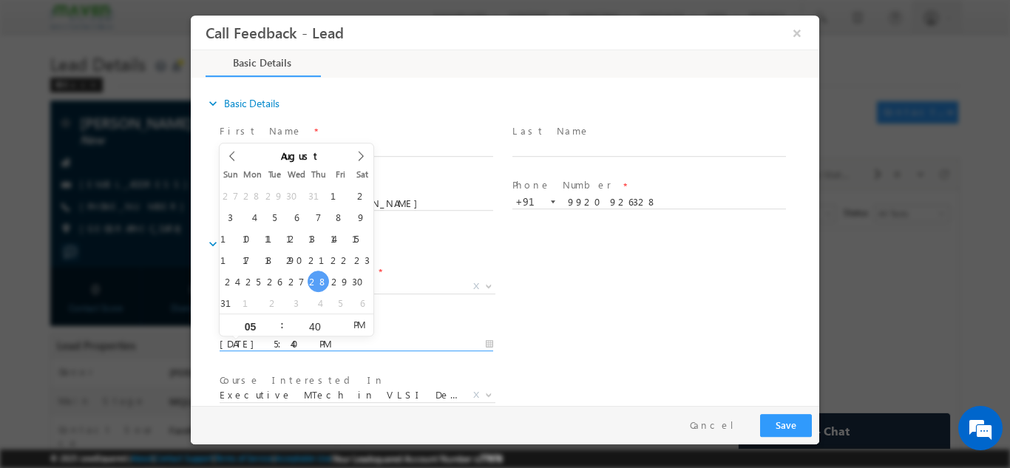
click at [257, 337] on input "28/08/2025 5:40 PM" at bounding box center [357, 344] width 274 height 15
type input "29/08/2025 5:40 PM"
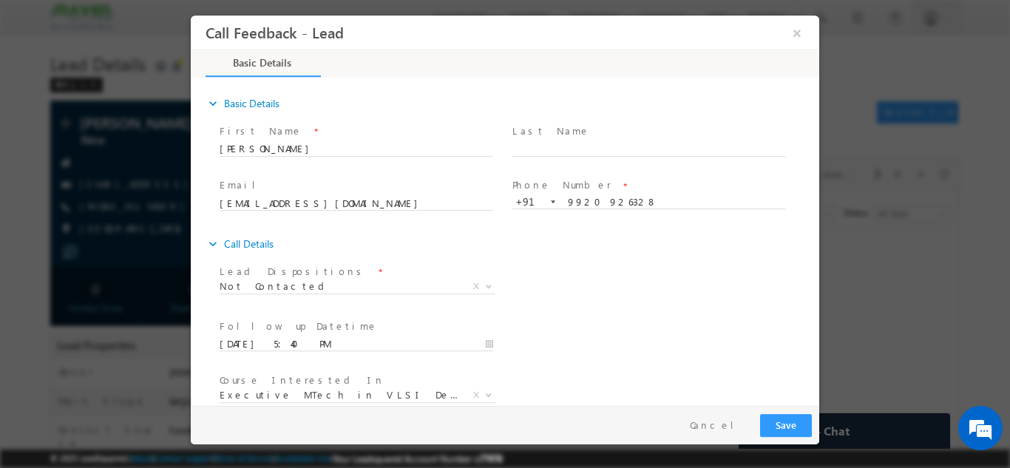
click at [646, 267] on div "Lead Dispositions * Prospect Interested Re-enquired Invalid Number Not Contacte…" at bounding box center [518, 287] width 603 height 55
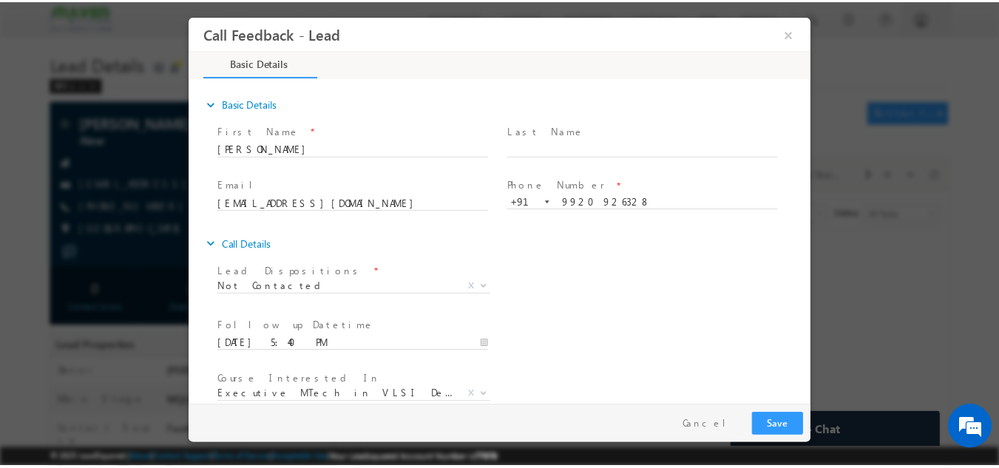
scroll to position [78, 0]
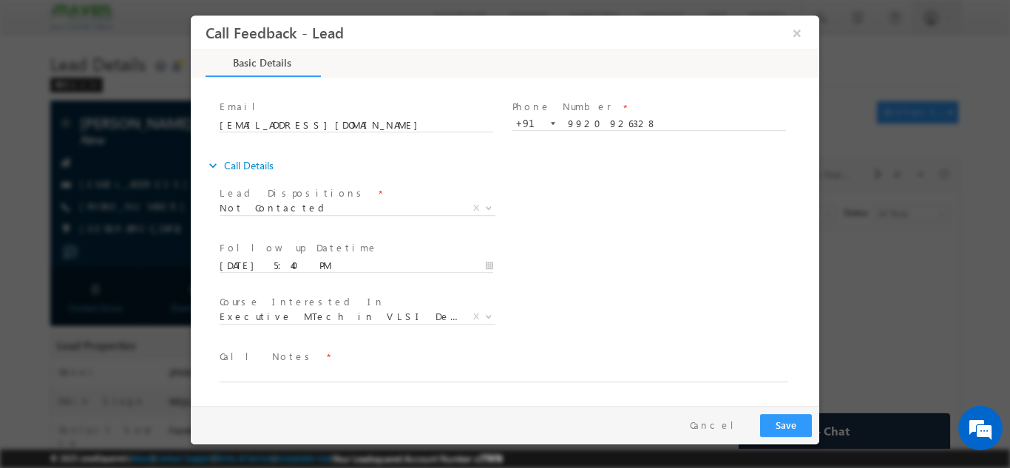
drag, startPoint x: 816, startPoint y: 302, endPoint x: 1049, endPoint y: 447, distance: 274.6
click at [266, 367] on textarea at bounding box center [504, 373] width 569 height 17
type textarea "dnp"
click at [791, 425] on button "Save" at bounding box center [786, 424] width 52 height 23
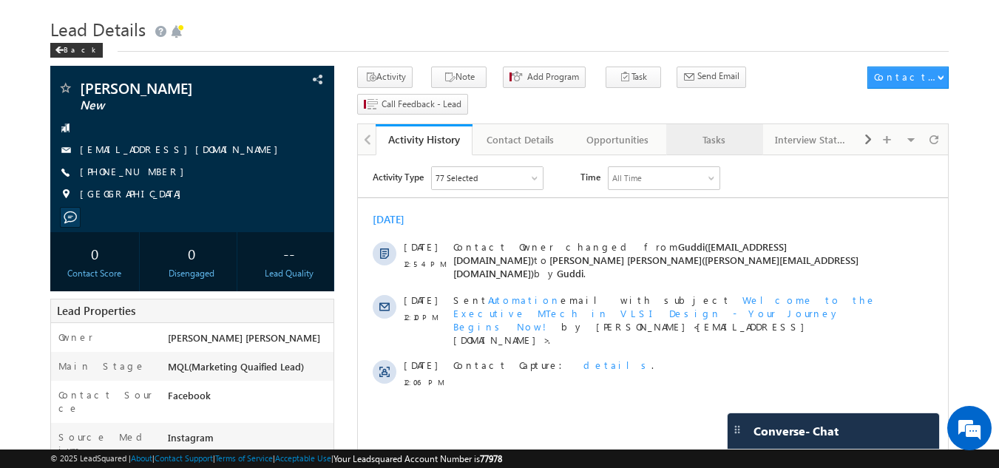
click at [719, 127] on link "Tasks" at bounding box center [714, 139] width 97 height 31
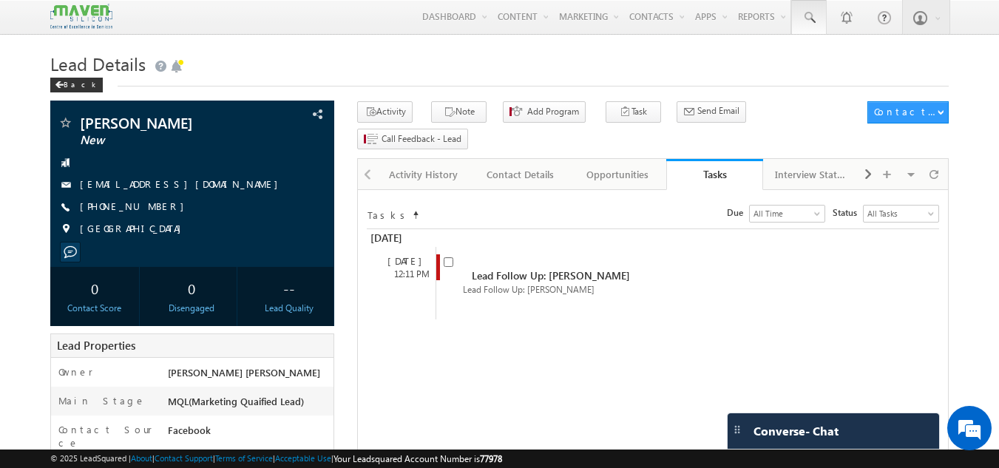
click at [815, 15] on span at bounding box center [809, 17] width 15 height 15
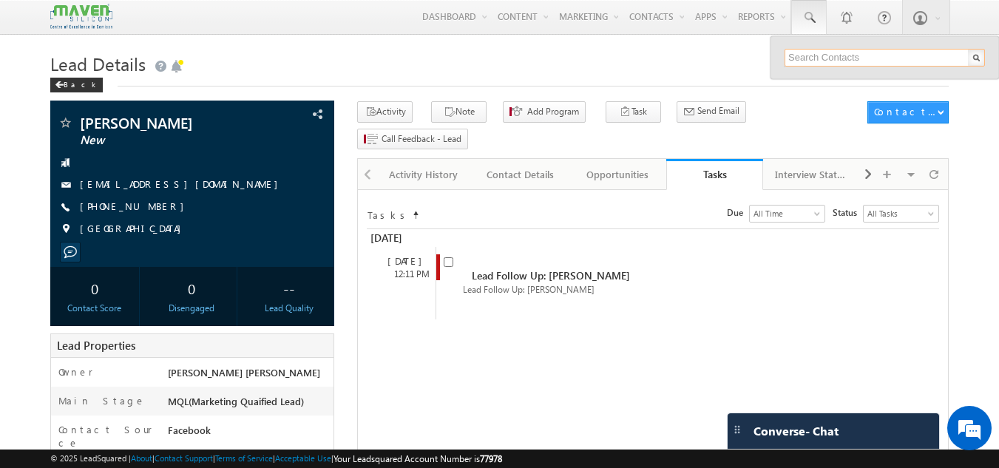
click at [806, 56] on input "text" at bounding box center [885, 58] width 200 height 18
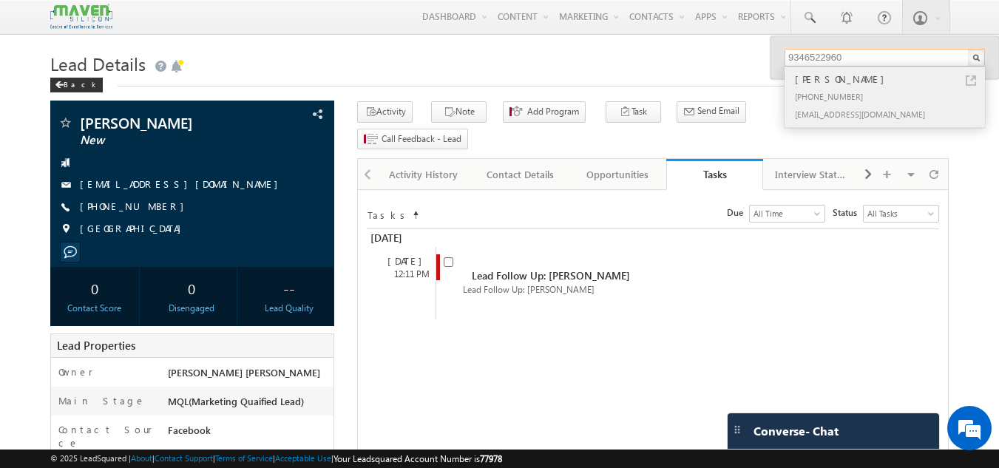
type input "9346522960"
click at [885, 90] on div "+91-9346522960" at bounding box center [891, 96] width 198 height 18
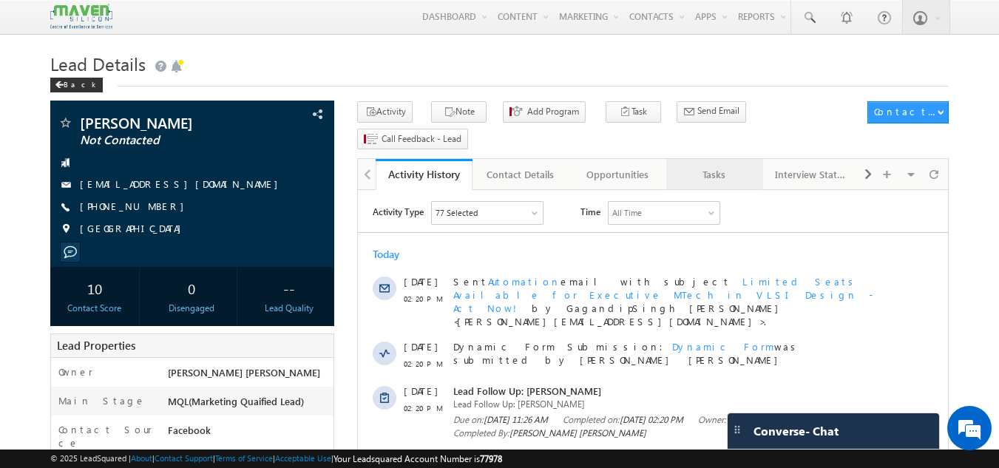
click at [713, 166] on div "Tasks" at bounding box center [714, 175] width 72 height 18
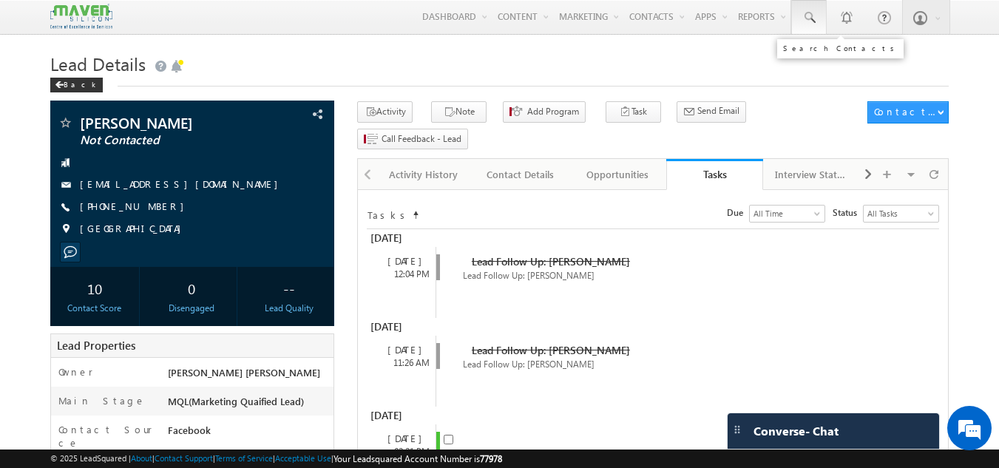
click at [807, 10] on span at bounding box center [809, 17] width 15 height 15
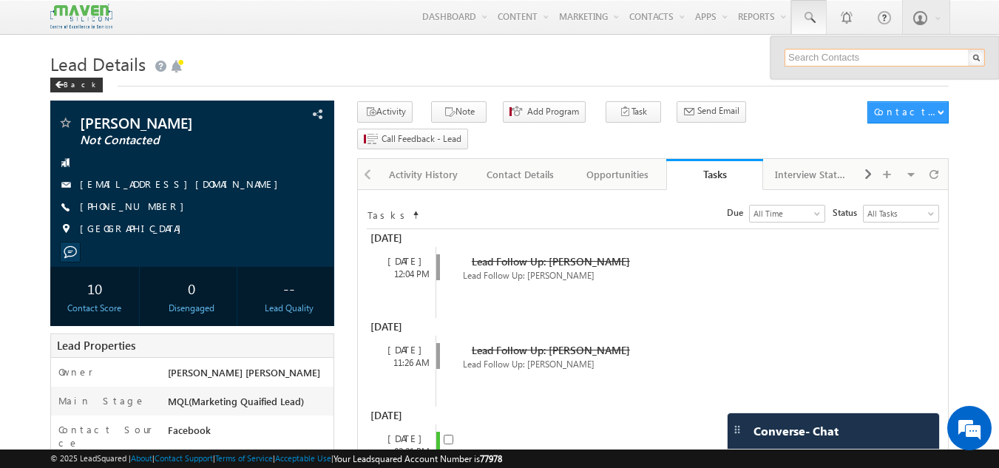
click at [804, 57] on input "text" at bounding box center [885, 58] width 200 height 18
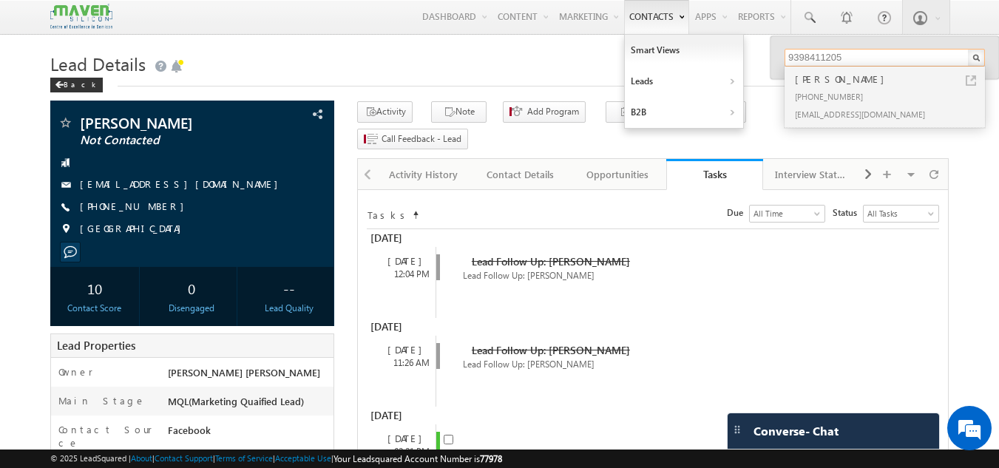
type input "9398411205"
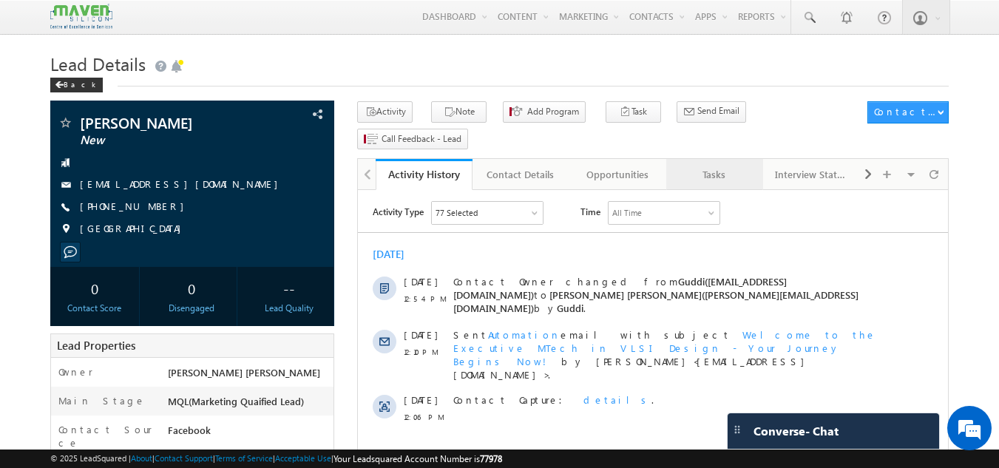
click at [698, 166] on div "Tasks" at bounding box center [714, 175] width 72 height 18
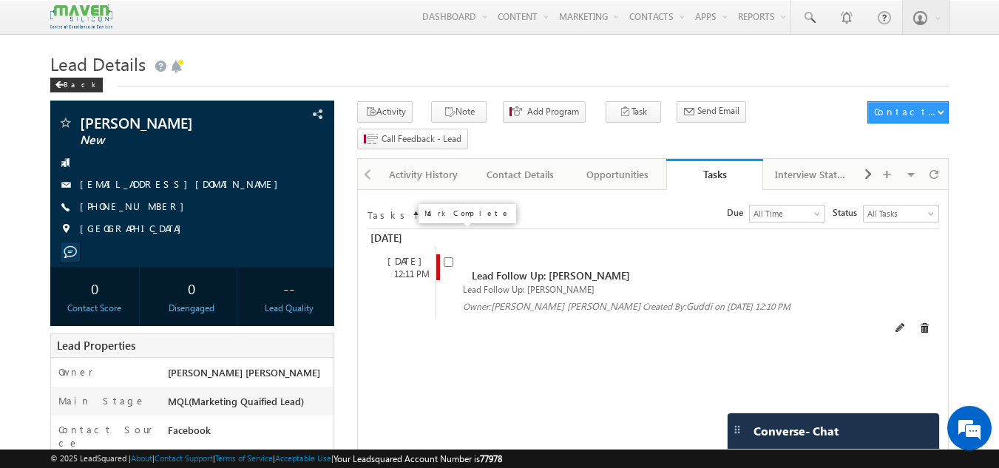
click at [448, 257] on input "checkbox" at bounding box center [449, 262] width 10 height 10
checkbox input "false"
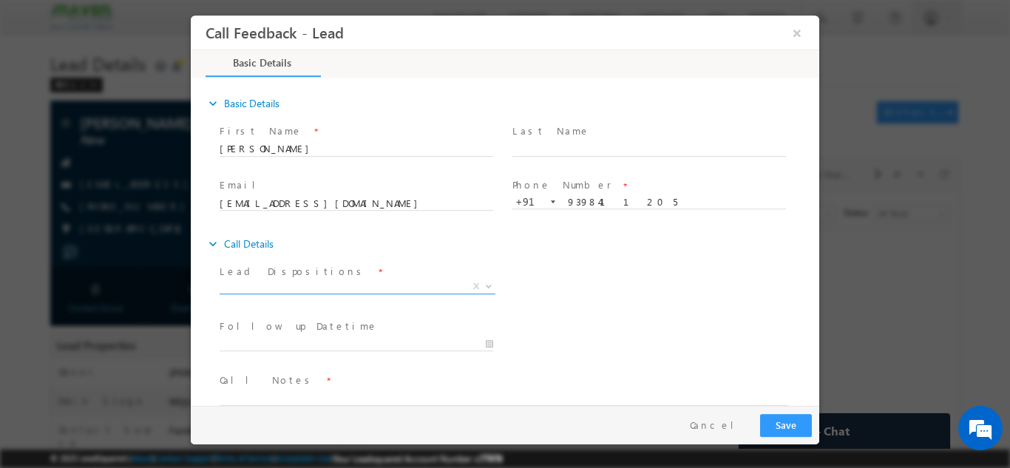
click at [325, 289] on span "X" at bounding box center [358, 286] width 276 height 15
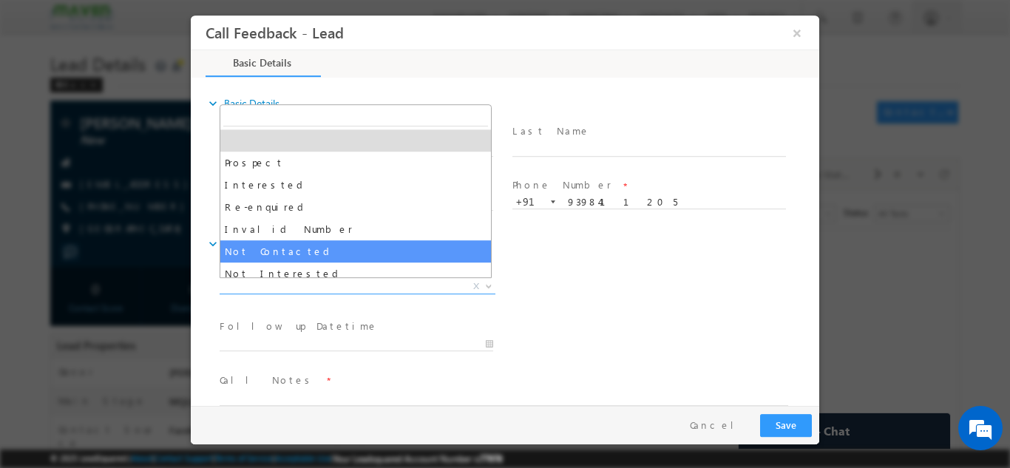
select select "Not Contacted"
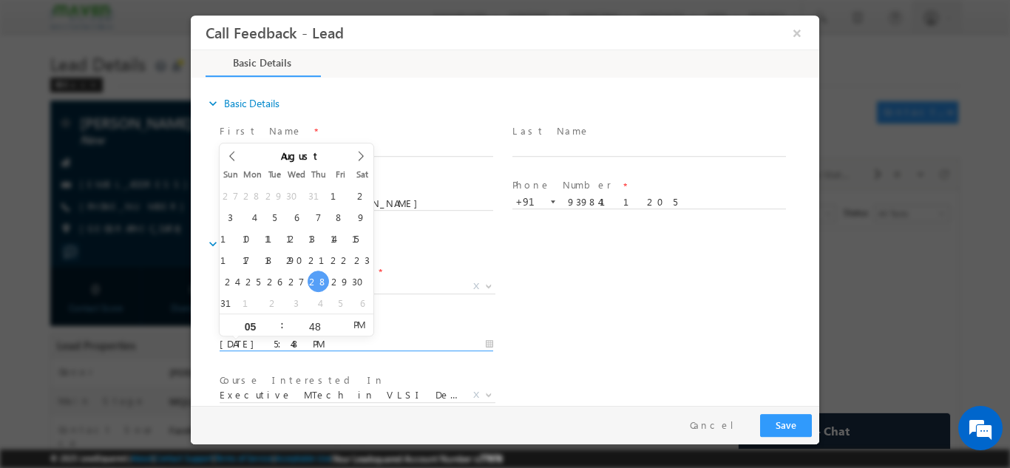
click at [292, 342] on input "28/08/2025 5:48 PM" at bounding box center [357, 344] width 274 height 15
type input "29/08/2025 5:48 PM"
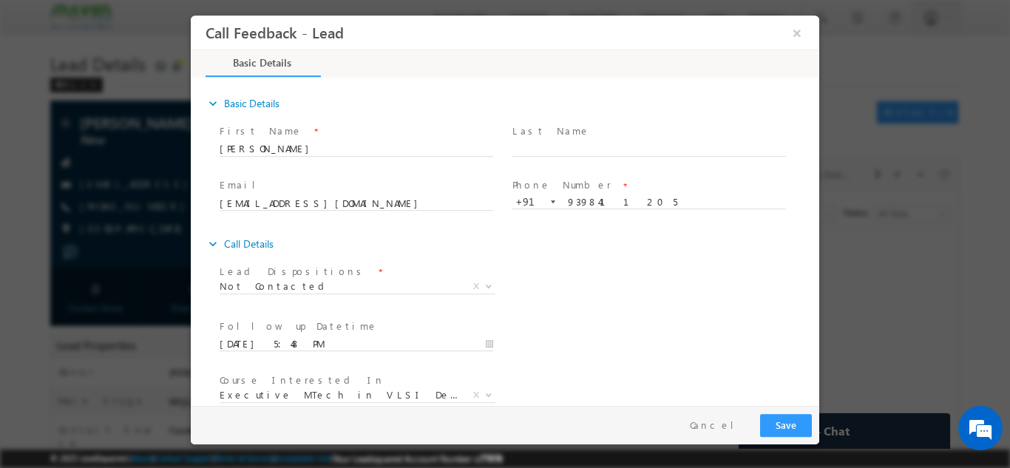
drag, startPoint x: 763, startPoint y: 275, endPoint x: 815, endPoint y: 309, distance: 62.6
click at [815, 309] on div "expand_more Basic Details First Name *" at bounding box center [508, 242] width 621 height 326
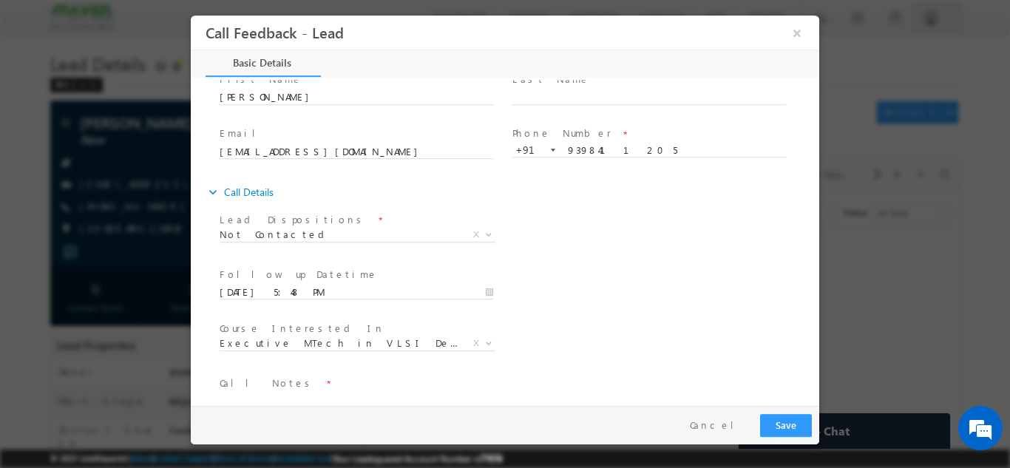
scroll to position [78, 0]
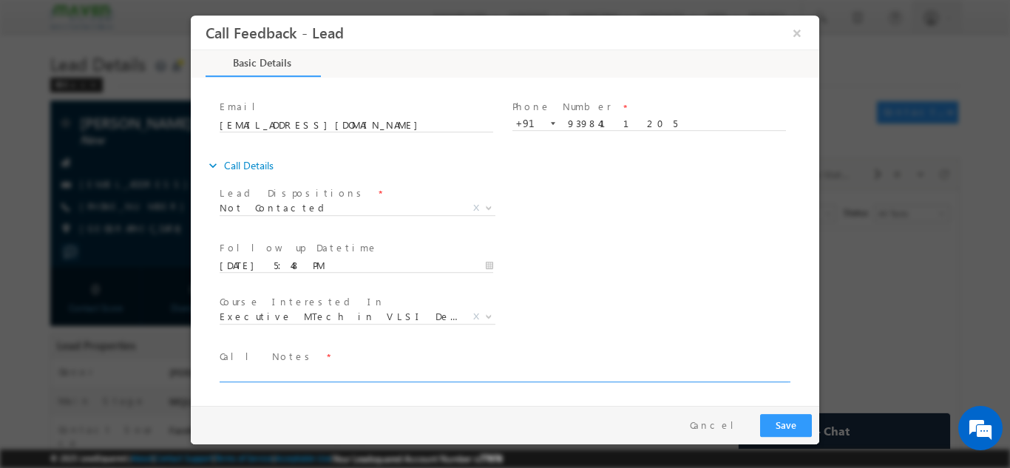
click at [358, 373] on textarea at bounding box center [504, 373] width 569 height 17
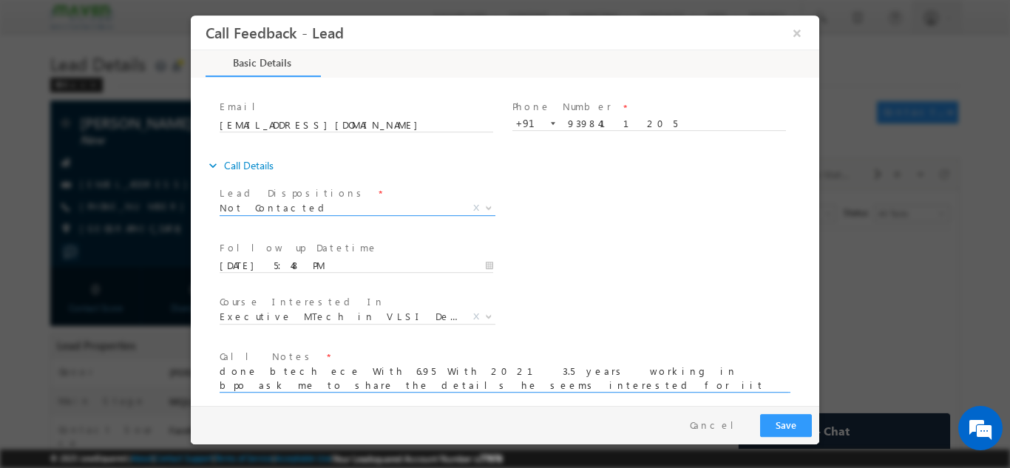
type textarea "done btech ece With 6.95 With 2021 3.5 years working in bpo ask me to share the…"
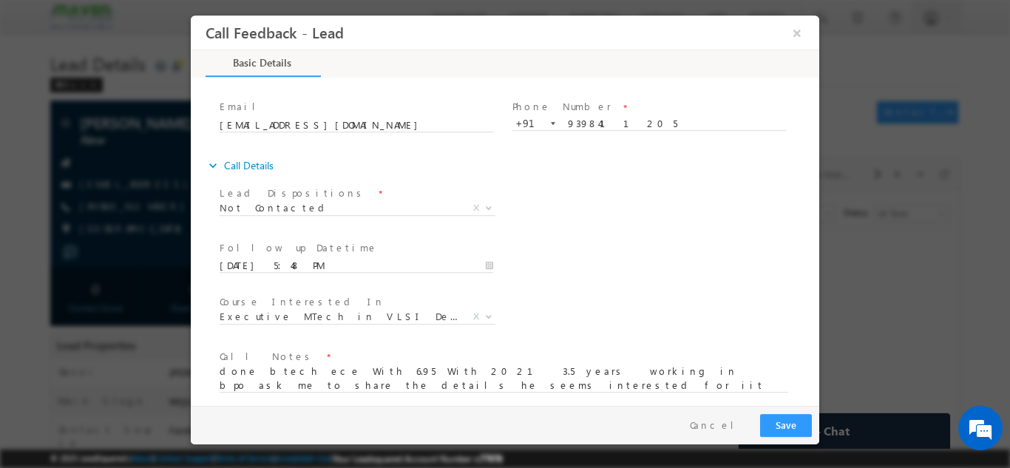
click at [330, 214] on span "Prospect Interested Re-enquired Invalid Number Not Contacted Not Interested In …" at bounding box center [363, 210] width 287 height 18
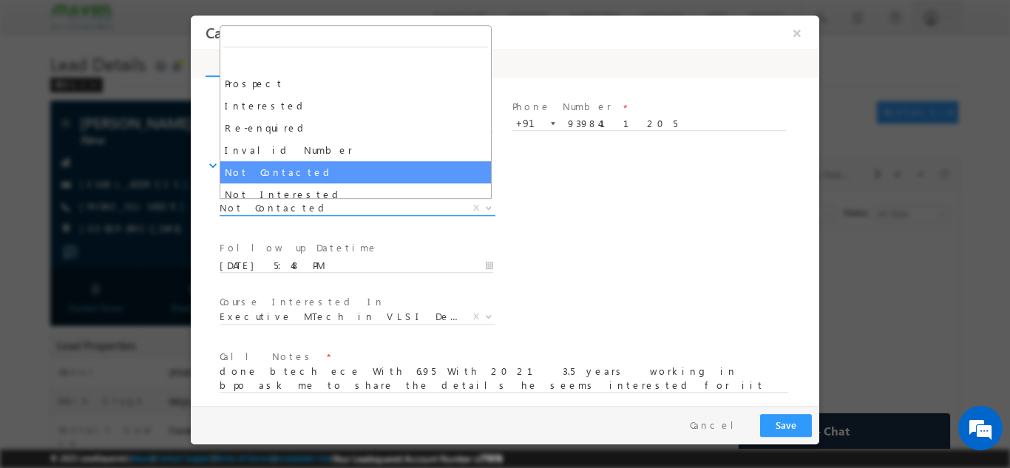
click at [327, 209] on span "Not Contacted" at bounding box center [340, 206] width 240 height 13
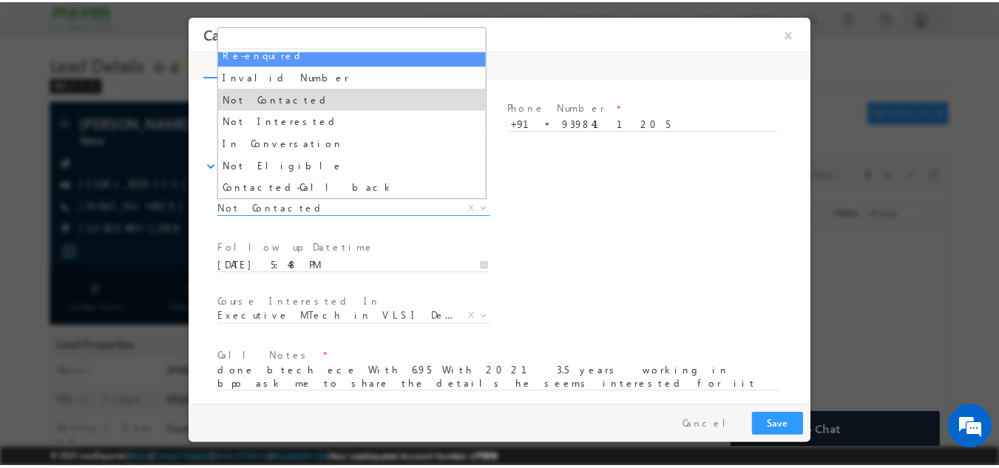
scroll to position [75, 0]
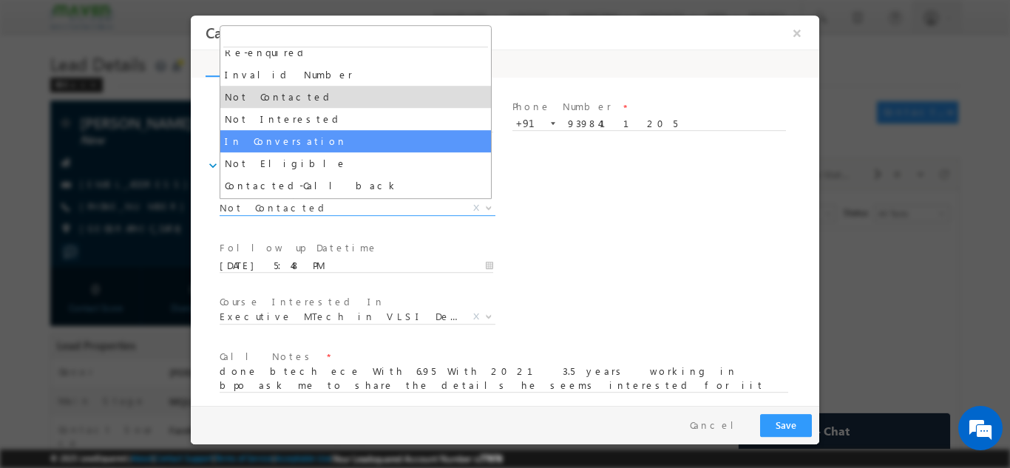
select select "In Conversation"
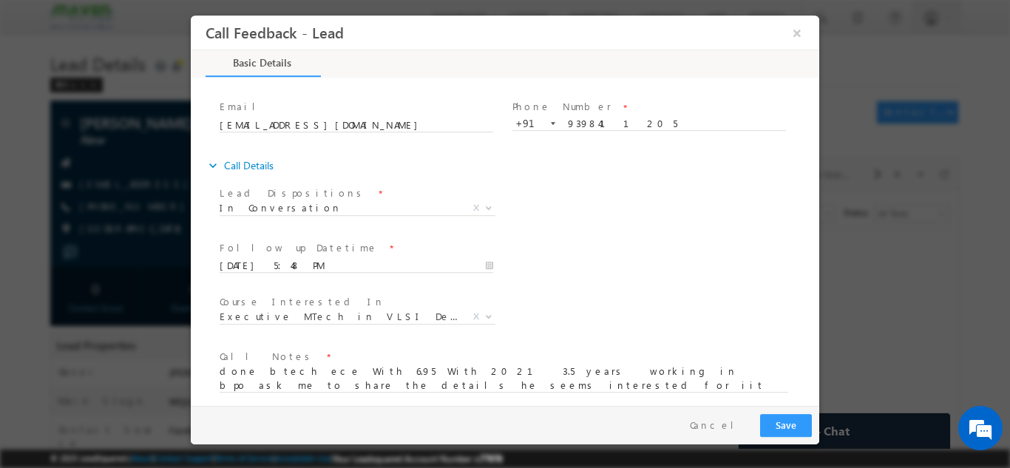
click at [623, 220] on div "Lead Dispositions * Prospect Interested Re-enquired Invalid Number Not Contacte…" at bounding box center [518, 209] width 603 height 55
click at [785, 422] on button "Save" at bounding box center [786, 424] width 52 height 23
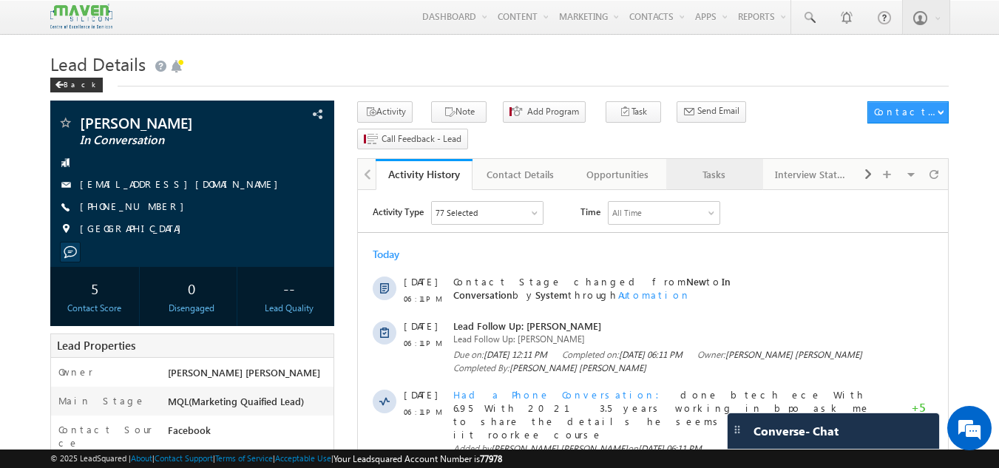
click at [714, 166] on div "Tasks" at bounding box center [714, 175] width 72 height 18
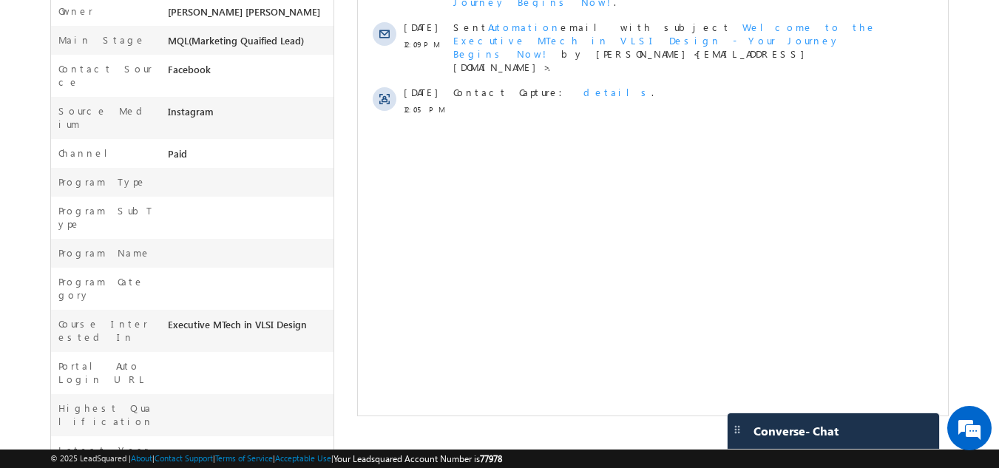
scroll to position [409, 0]
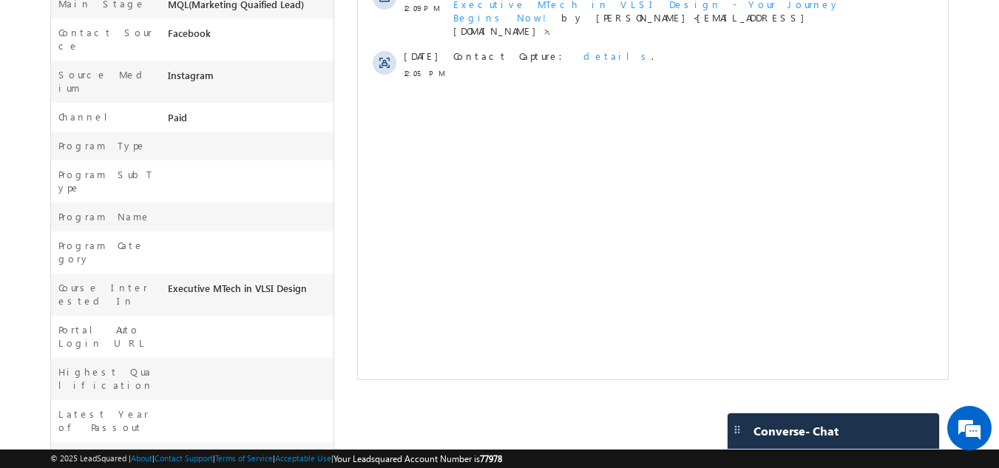
click at [213, 239] on div at bounding box center [249, 249] width 170 height 21
